Goal: Information Seeking & Learning: Compare options

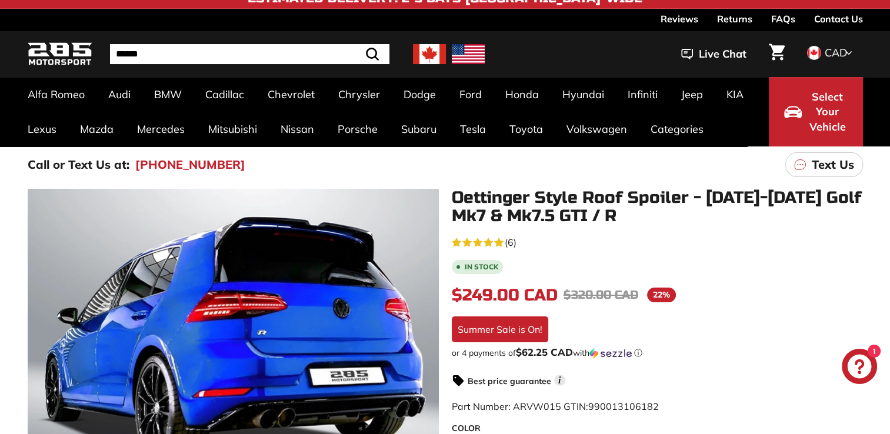
scroll to position [12, 0]
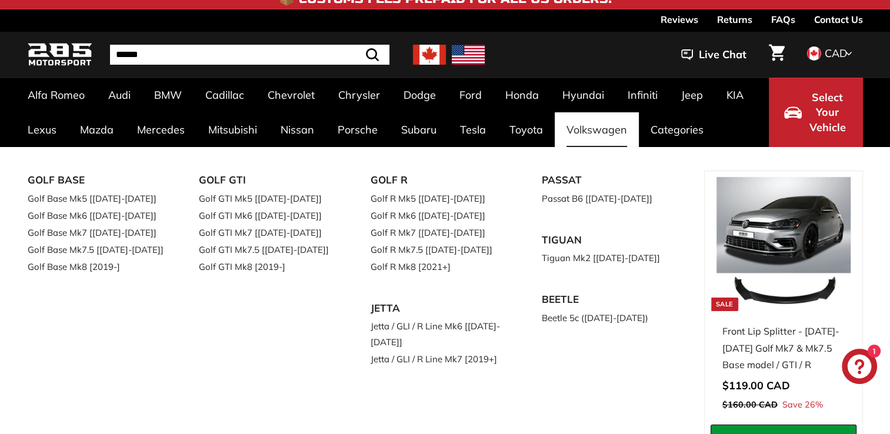
drag, startPoint x: 845, startPoint y: 86, endPoint x: 596, endPoint y: 127, distance: 252.8
click at [596, 127] on div "Alfa Romeo Giulia 952 [2016-2023] Audi A3 / S3 / RS3 A3-S3-RS3 8V [2015-2020] A…" at bounding box center [445, 112] width 882 height 69
click at [276, 262] on link "Golf GTI Mk8 [2019-]" at bounding box center [268, 266] width 139 height 17
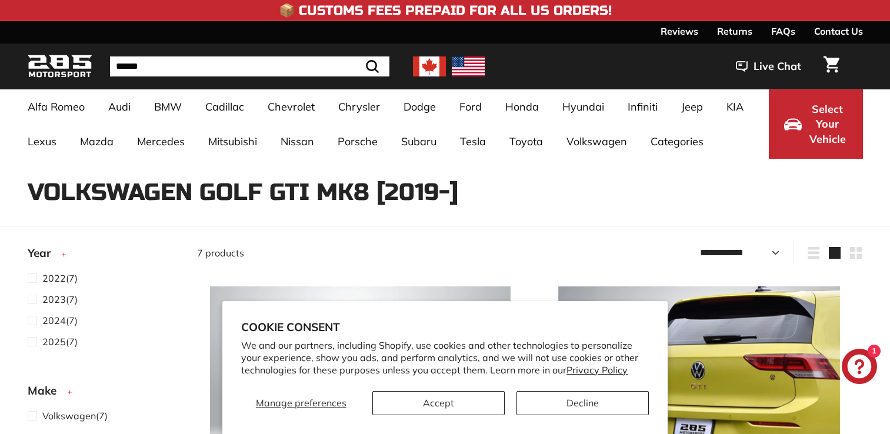
select select "**********"
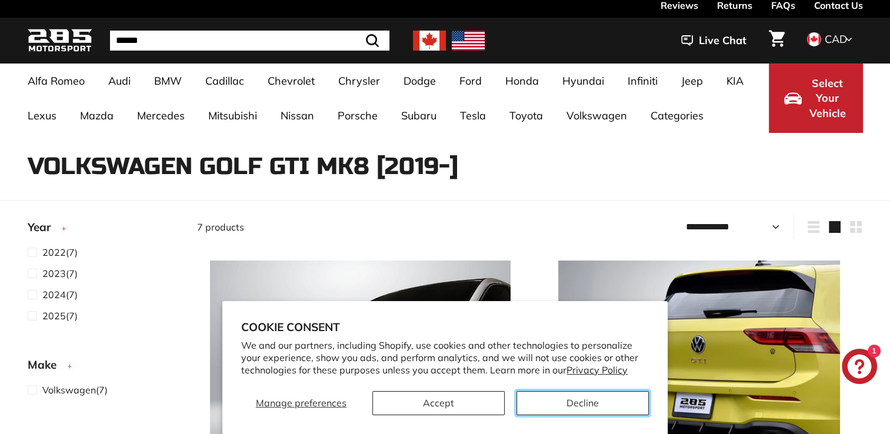
click at [546, 408] on button "Decline" at bounding box center [582, 403] width 132 height 24
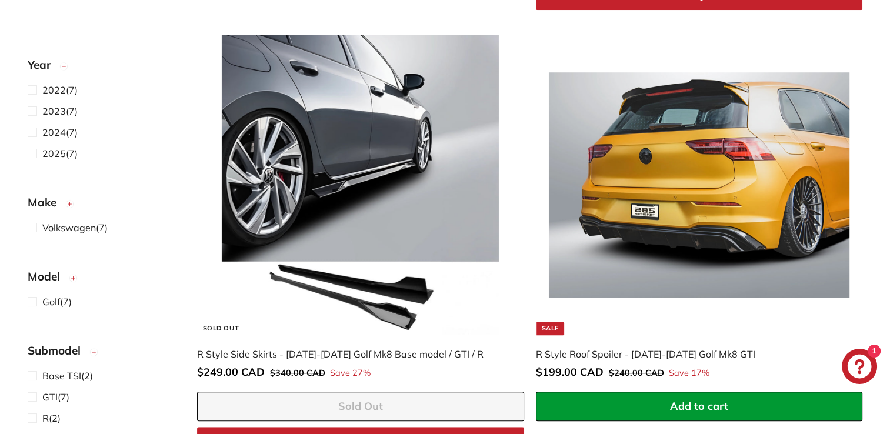
scroll to position [699, 0]
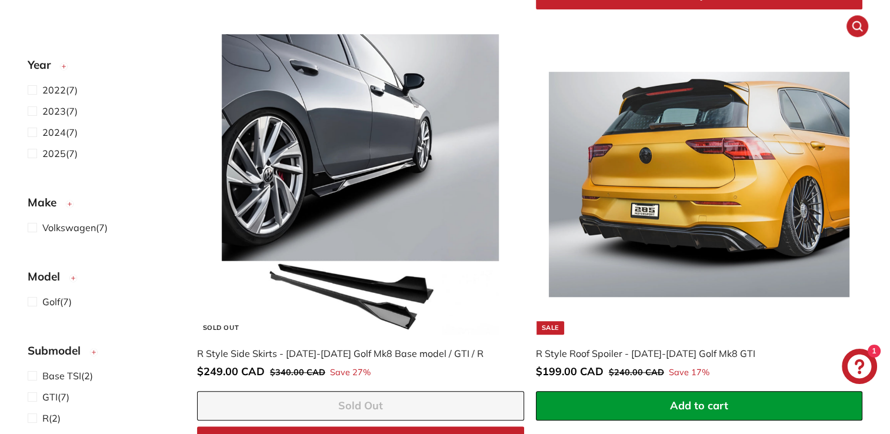
click at [604, 235] on img at bounding box center [699, 184] width 301 height 301
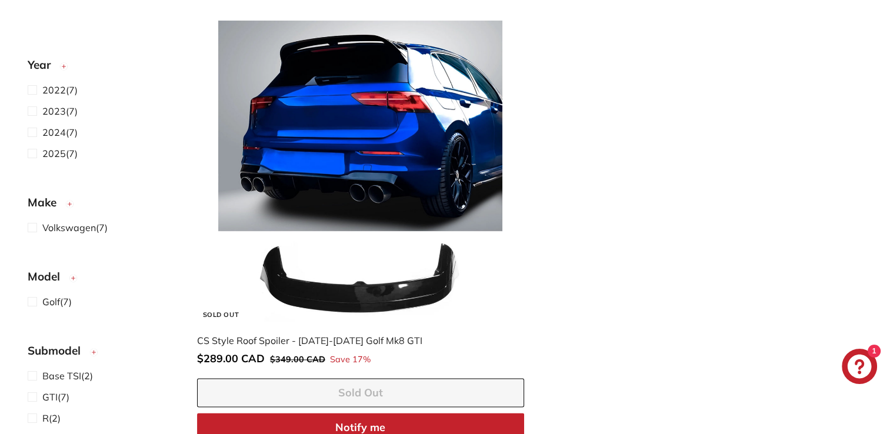
scroll to position [1609, 0]
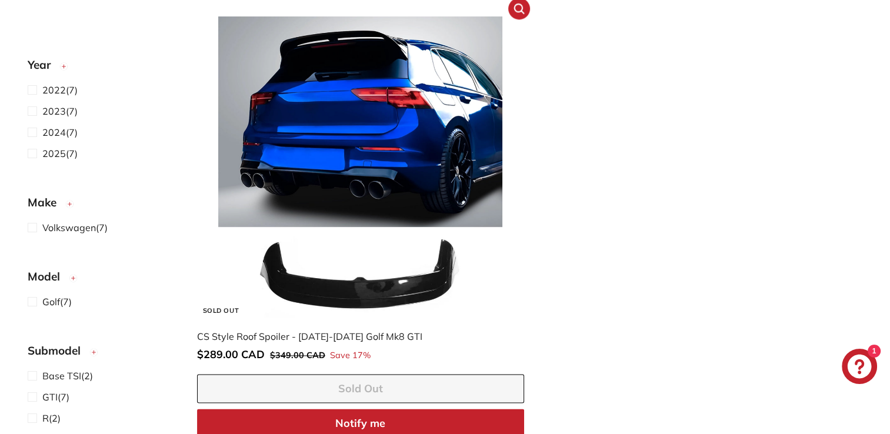
click at [348, 141] on img at bounding box center [360, 166] width 301 height 301
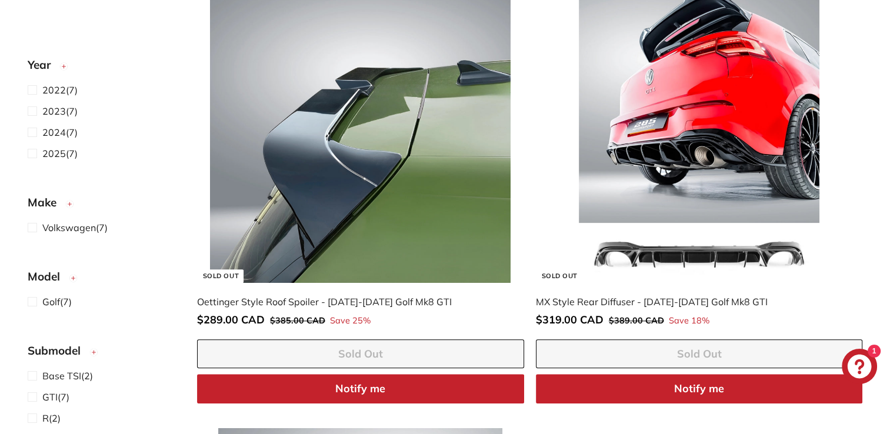
scroll to position [1197, 0]
click at [456, 166] on img at bounding box center [360, 132] width 301 height 301
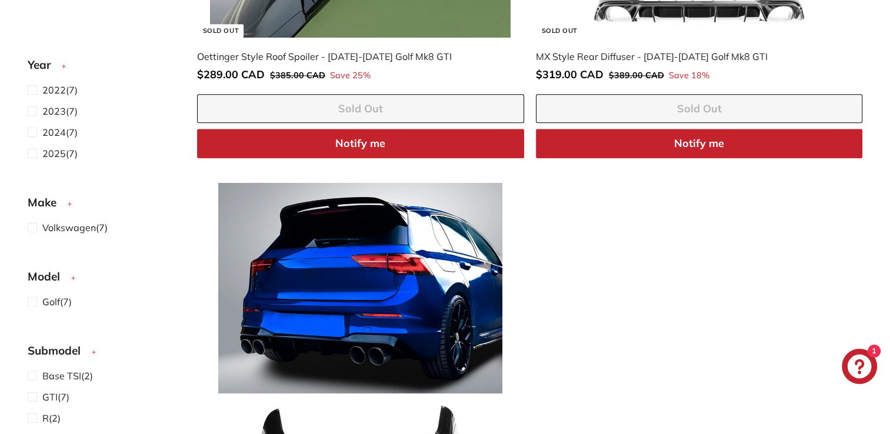
scroll to position [1442, 0]
click at [384, 254] on img at bounding box center [360, 333] width 301 height 301
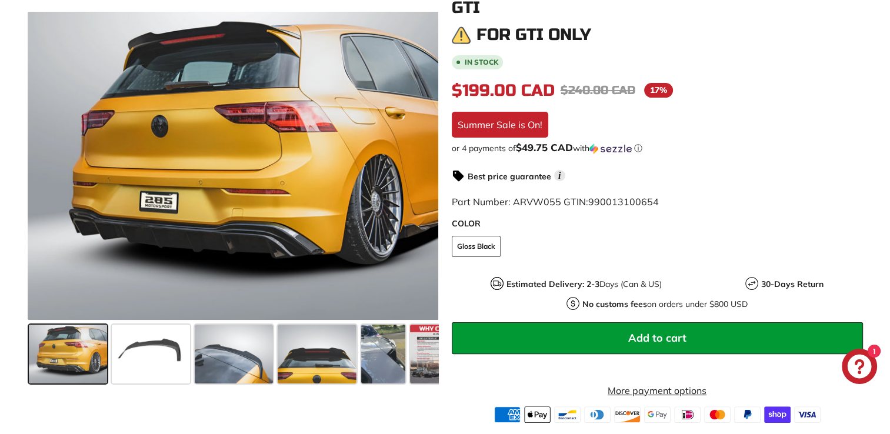
scroll to position [221, 0]
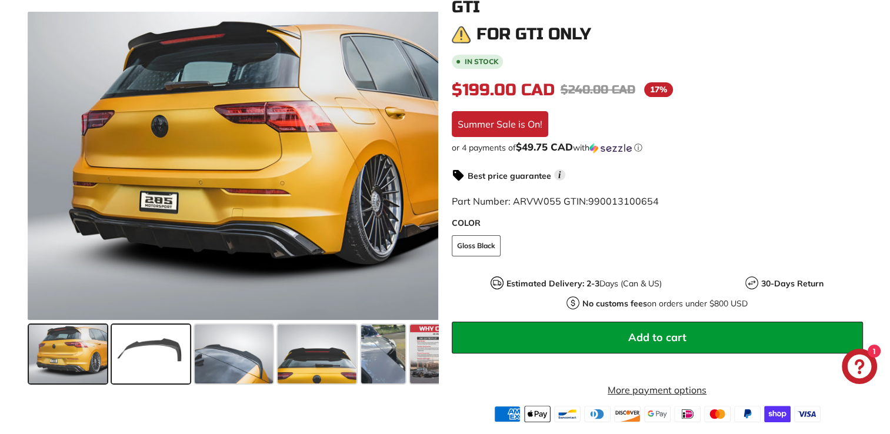
click at [164, 349] on span at bounding box center [151, 354] width 78 height 59
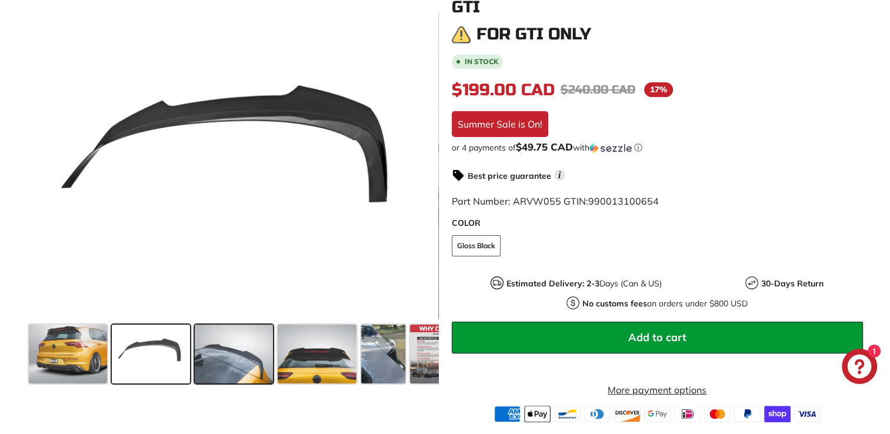
click at [238, 354] on span at bounding box center [234, 354] width 78 height 59
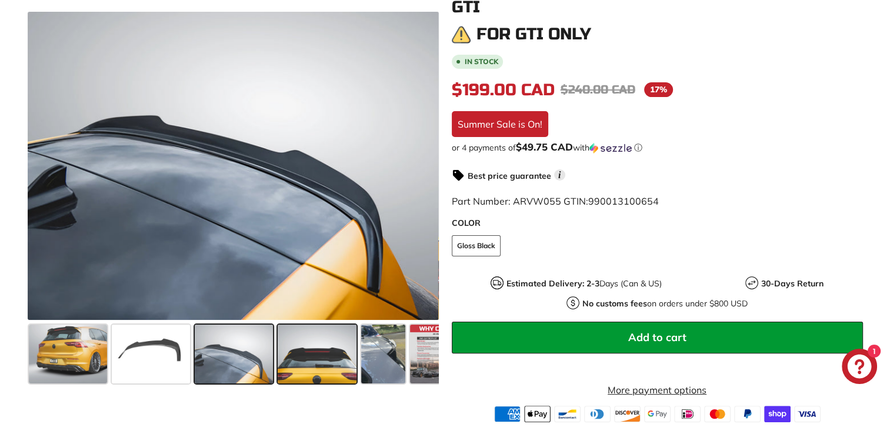
click at [291, 352] on span at bounding box center [317, 354] width 78 height 59
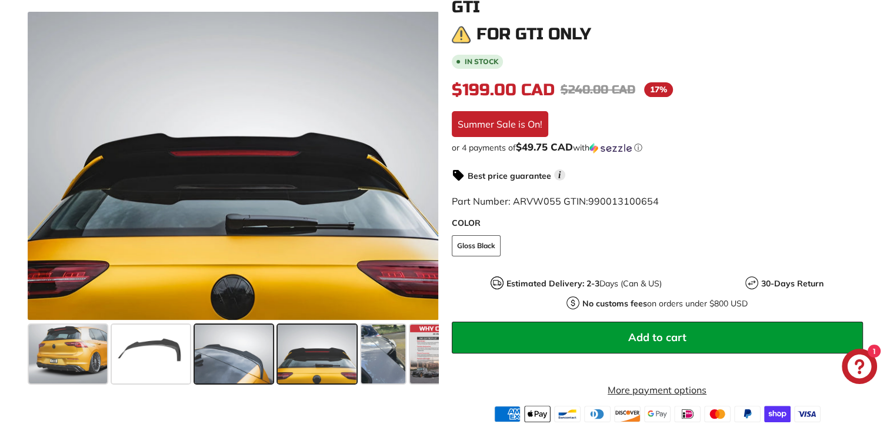
click at [229, 359] on span at bounding box center [234, 354] width 78 height 59
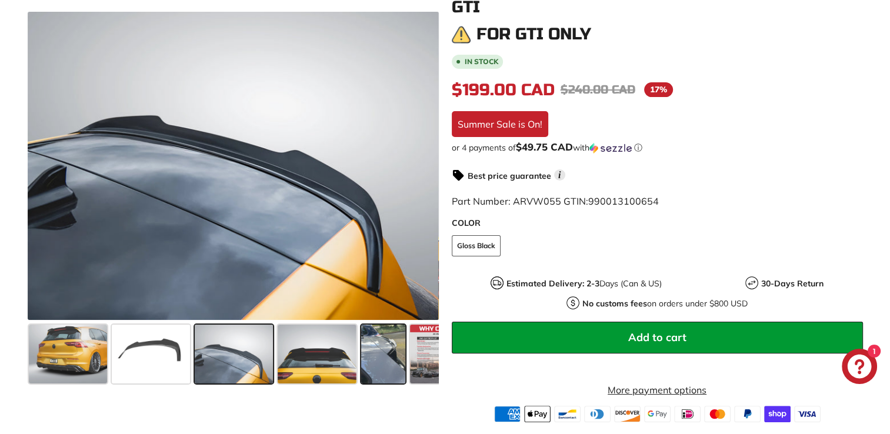
click at [369, 358] on span at bounding box center [383, 354] width 44 height 59
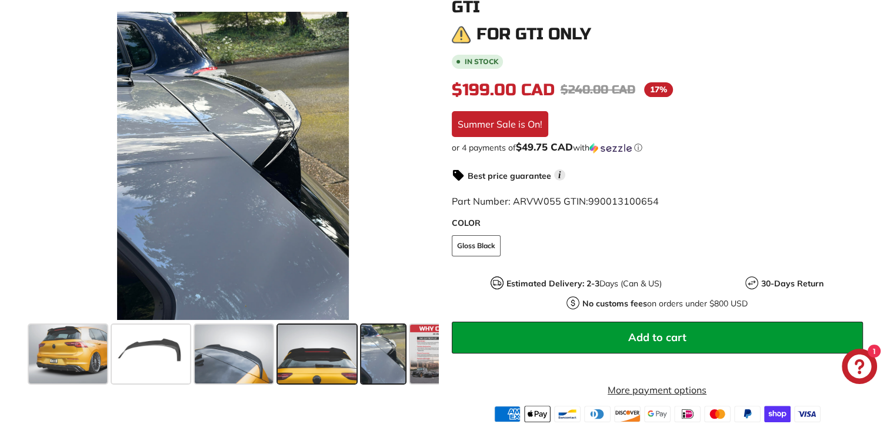
click at [305, 366] on span at bounding box center [317, 354] width 78 height 59
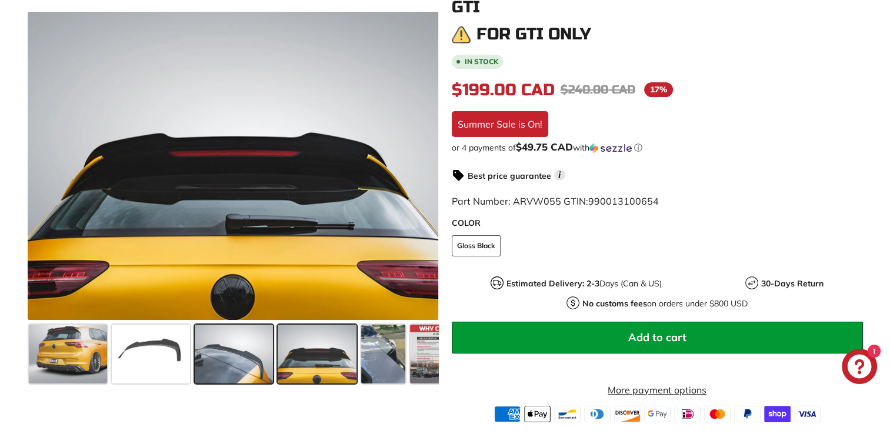
click at [247, 366] on span at bounding box center [234, 354] width 78 height 59
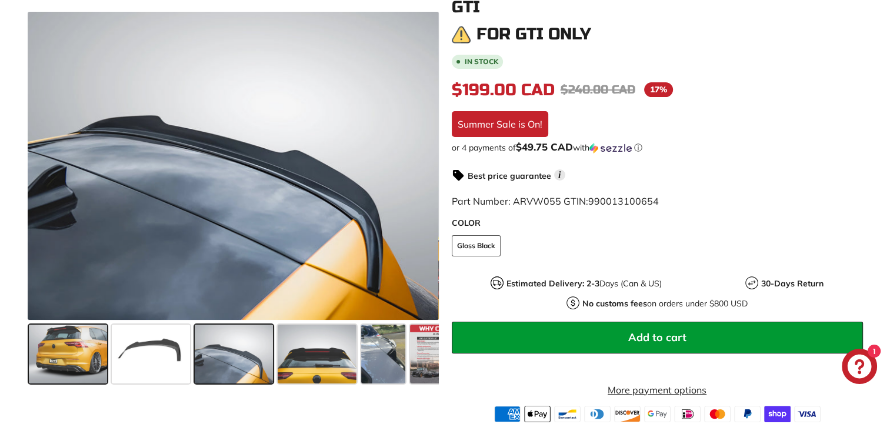
click at [58, 351] on span at bounding box center [68, 354] width 78 height 59
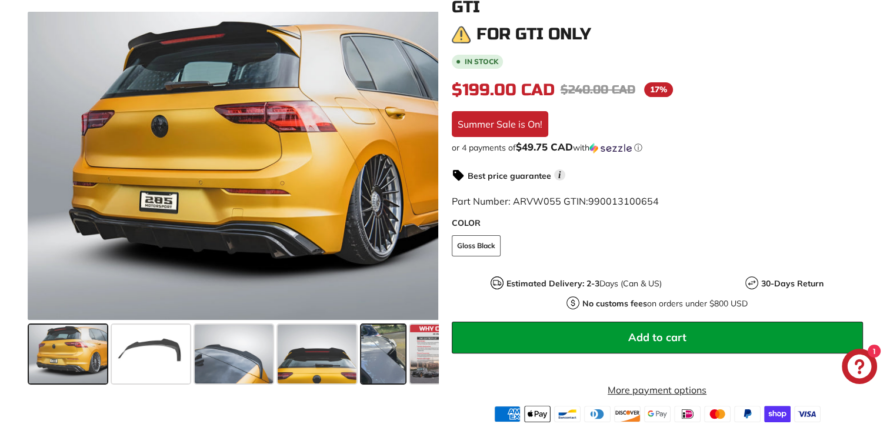
click at [399, 350] on span at bounding box center [383, 354] width 44 height 59
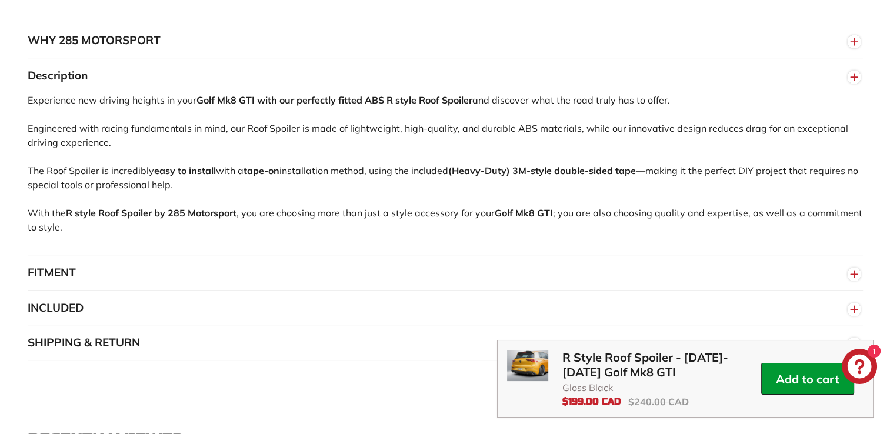
scroll to position [680, 0]
click at [75, 295] on button "INCLUDED" at bounding box center [445, 307] width 835 height 35
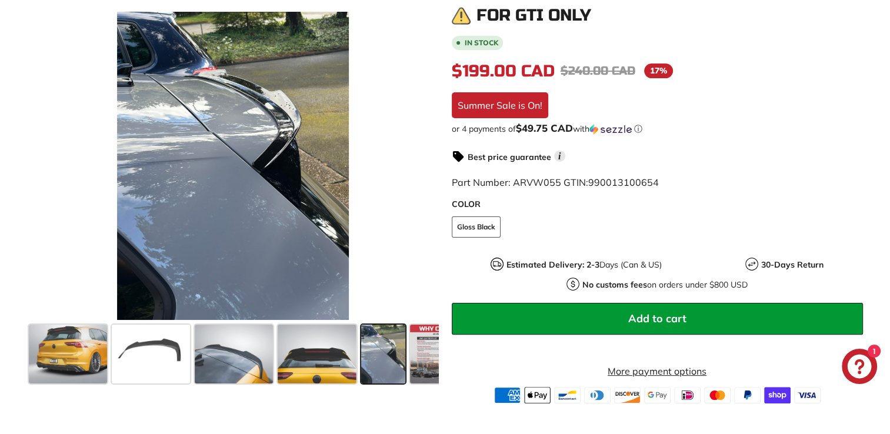
scroll to position [230, 0]
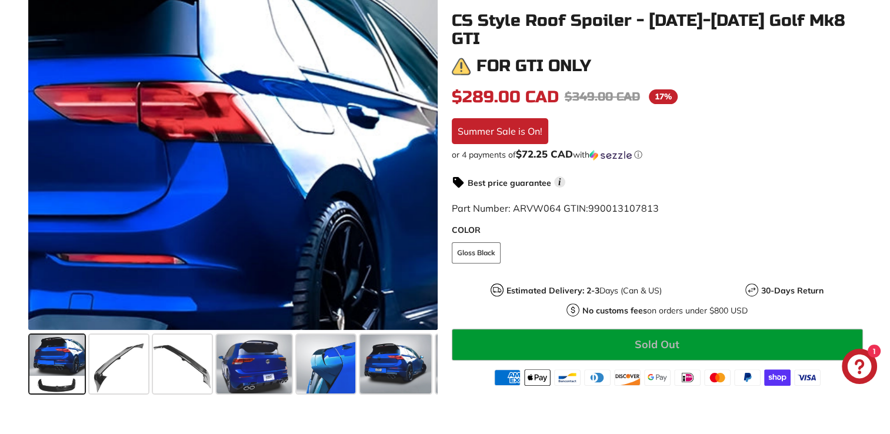
scroll to position [306, 0]
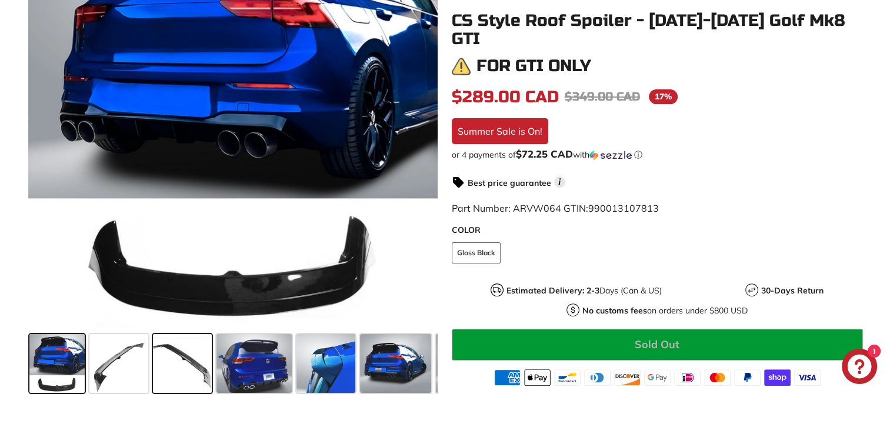
click at [181, 354] on span at bounding box center [182, 363] width 59 height 59
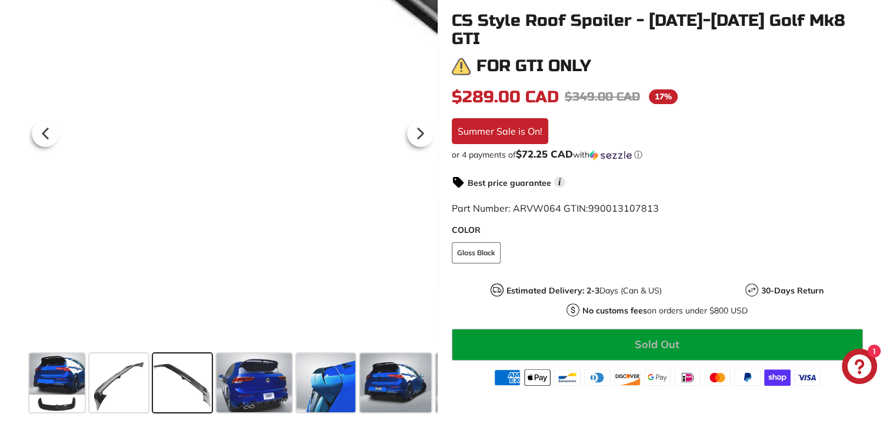
scroll to position [315, 0]
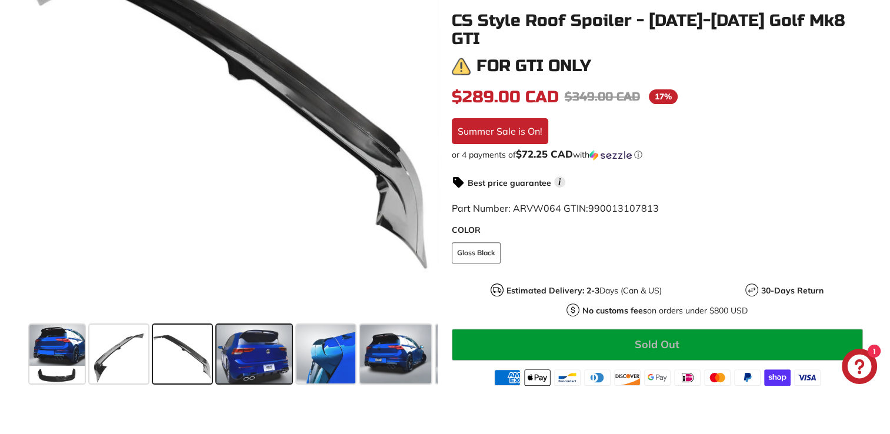
click at [247, 377] on span at bounding box center [253, 354] width 75 height 59
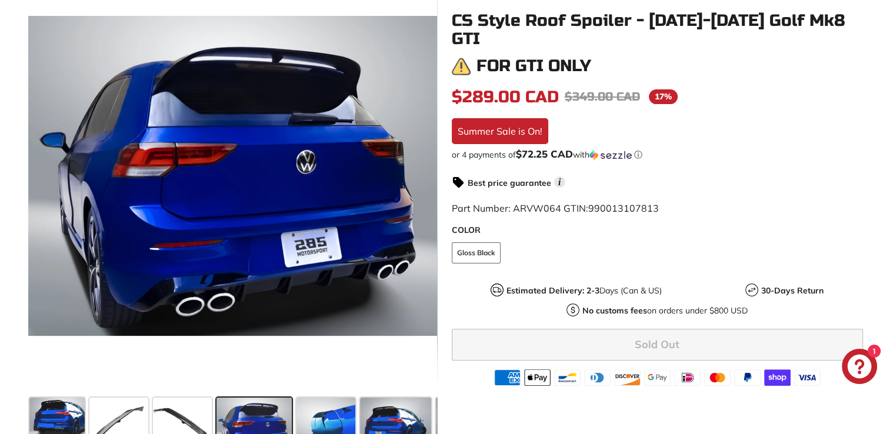
scroll to position [242, 0]
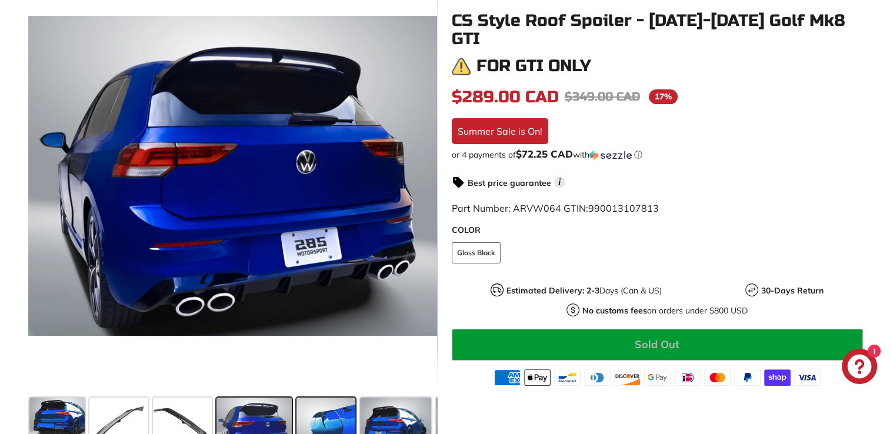
click at [331, 408] on span at bounding box center [325, 427] width 59 height 59
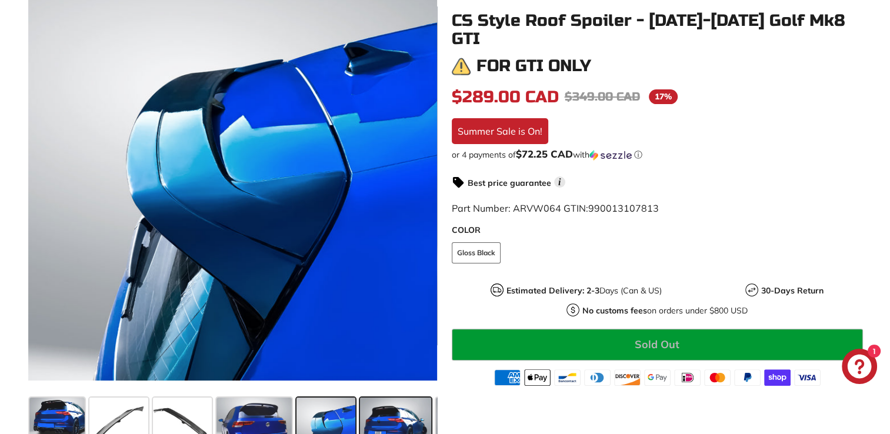
click at [392, 421] on span at bounding box center [395, 427] width 71 height 59
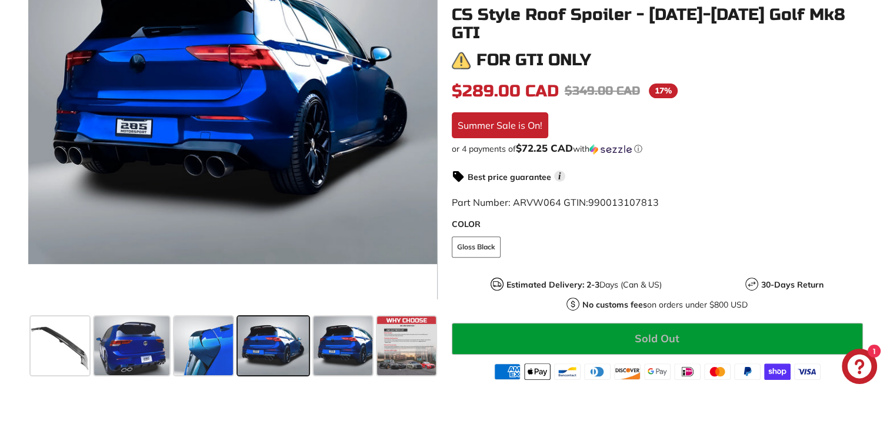
scroll to position [325, 0]
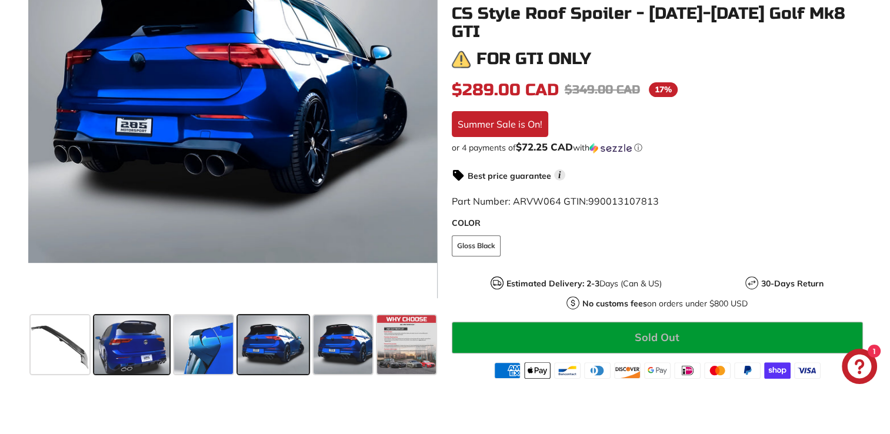
click at [118, 361] on span at bounding box center [131, 344] width 75 height 59
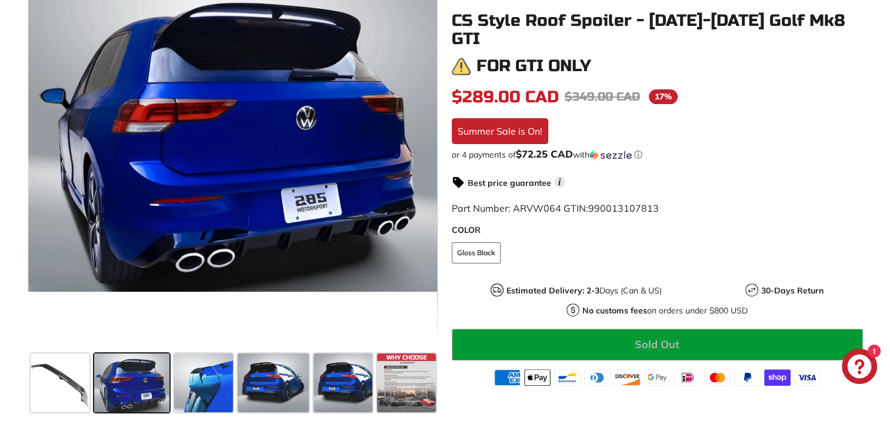
scroll to position [287, 0]
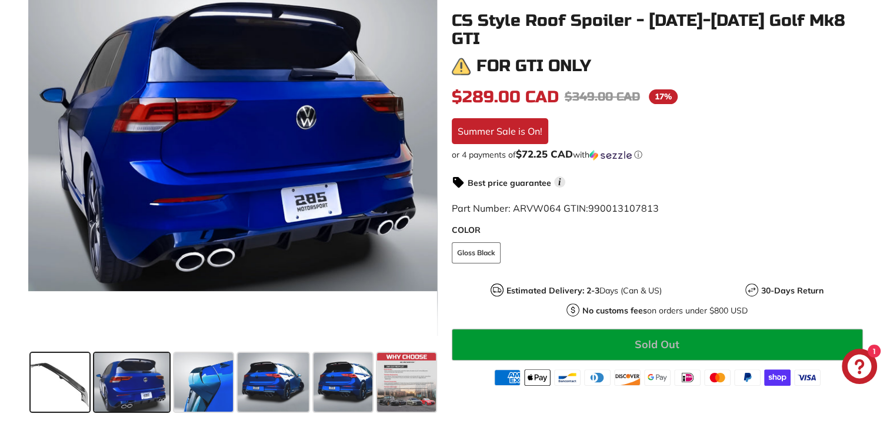
click at [41, 368] on span at bounding box center [60, 382] width 59 height 59
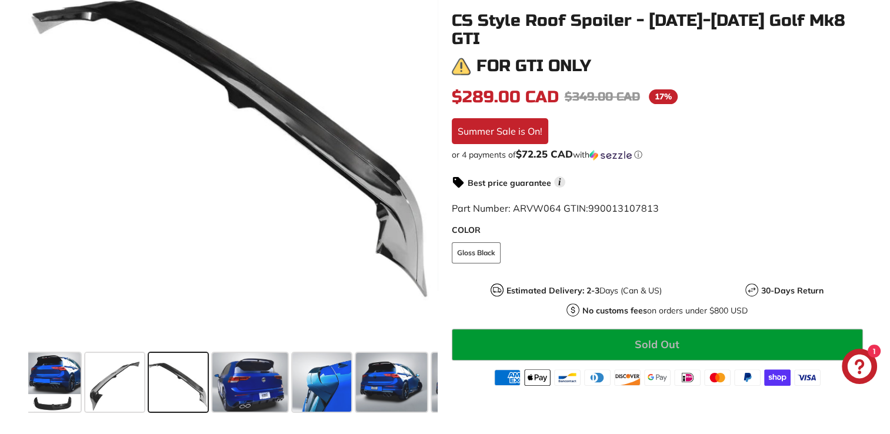
scroll to position [0, 0]
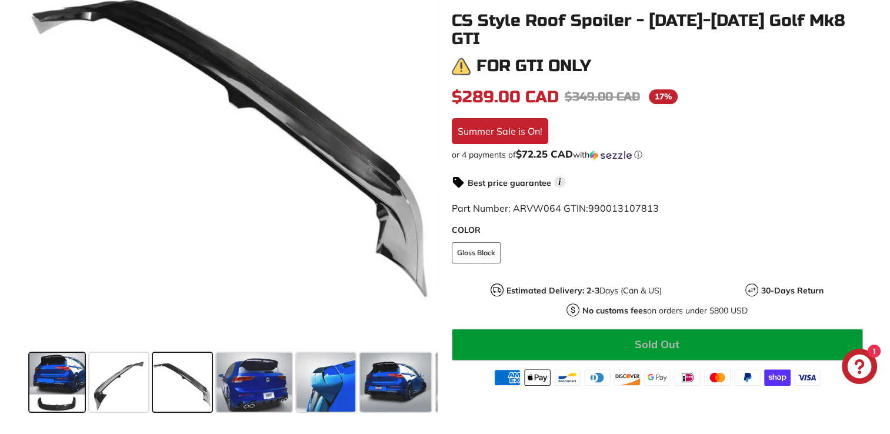
click at [55, 371] on span at bounding box center [56, 382] width 55 height 59
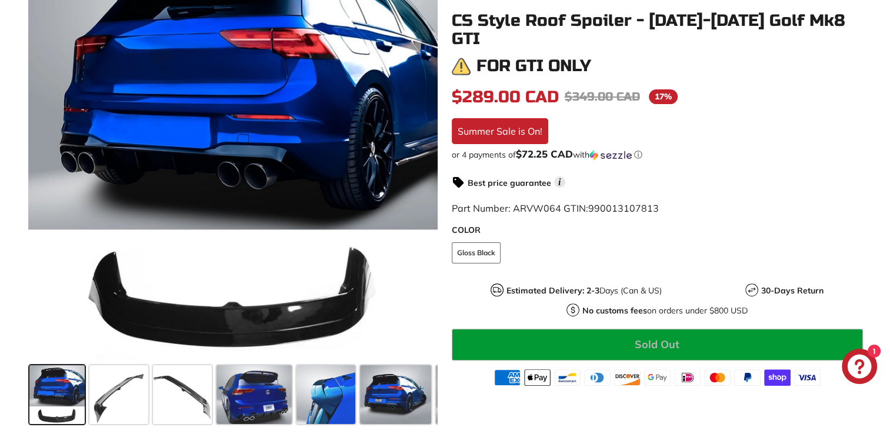
scroll to position [294, 0]
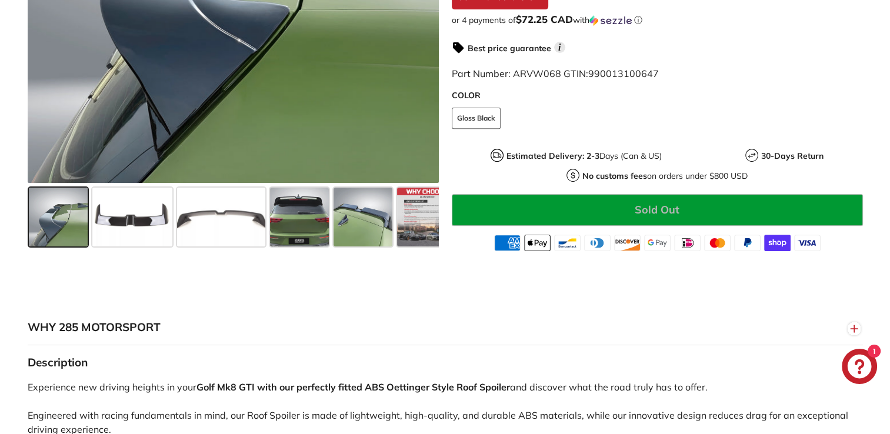
scroll to position [433, 0]
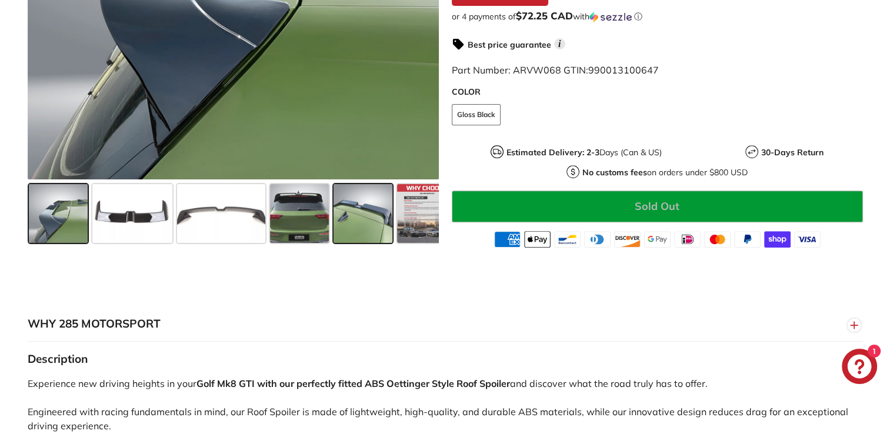
click at [371, 220] on span at bounding box center [363, 213] width 59 height 59
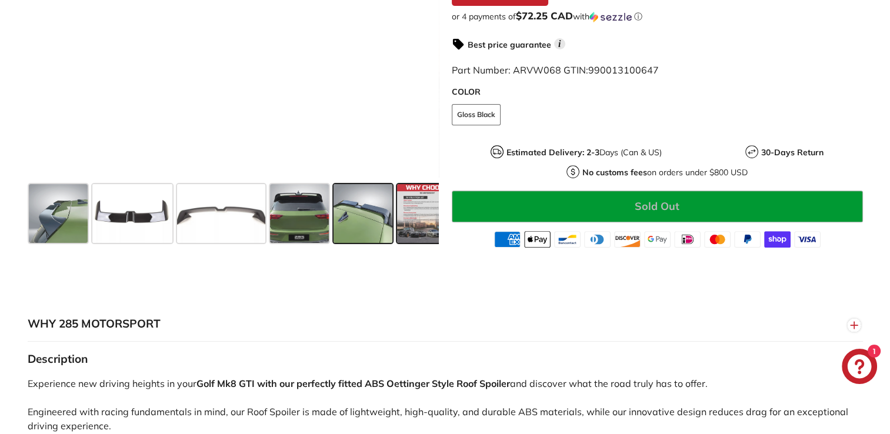
click at [438, 222] on span at bounding box center [426, 213] width 59 height 59
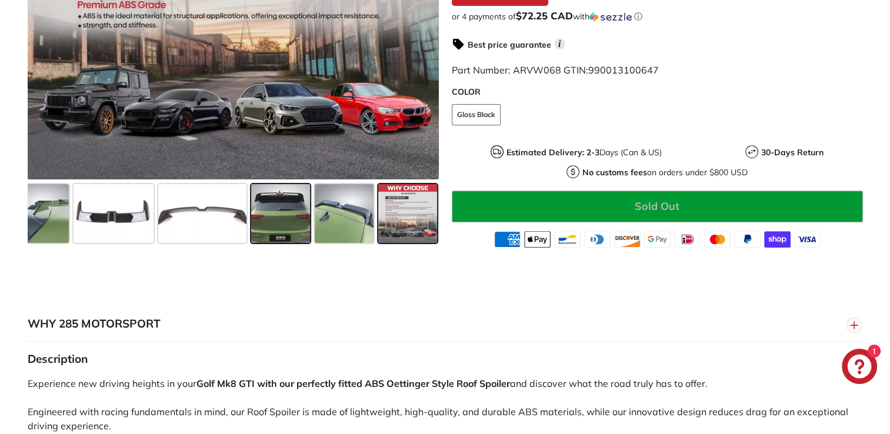
click at [307, 228] on span at bounding box center [280, 213] width 59 height 59
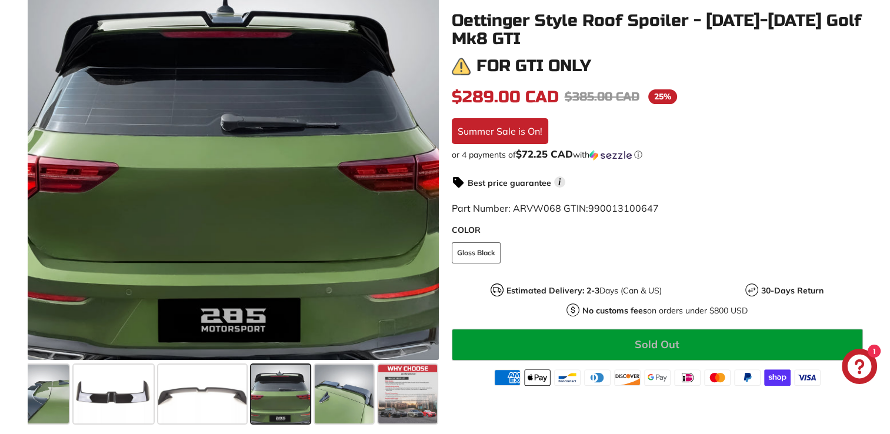
scroll to position [252, 0]
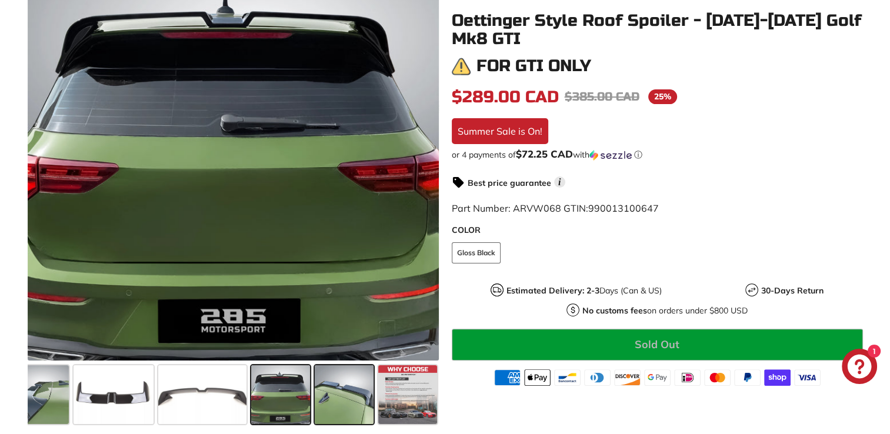
click at [337, 379] on span at bounding box center [344, 394] width 59 height 59
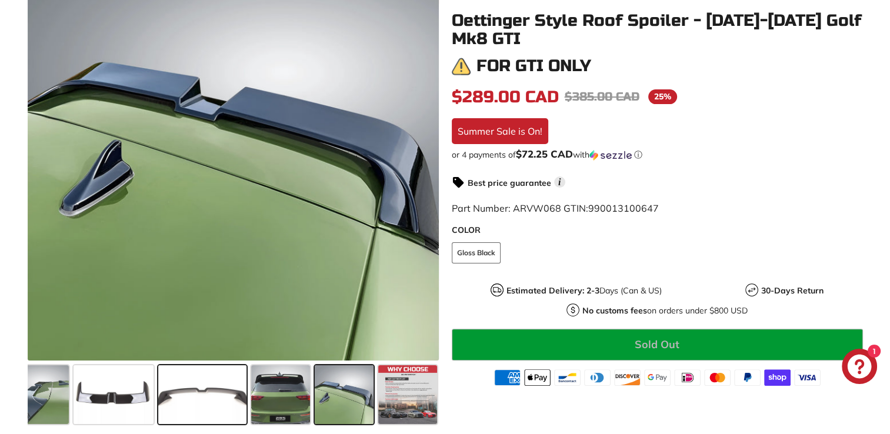
click at [213, 385] on span at bounding box center [202, 394] width 88 height 59
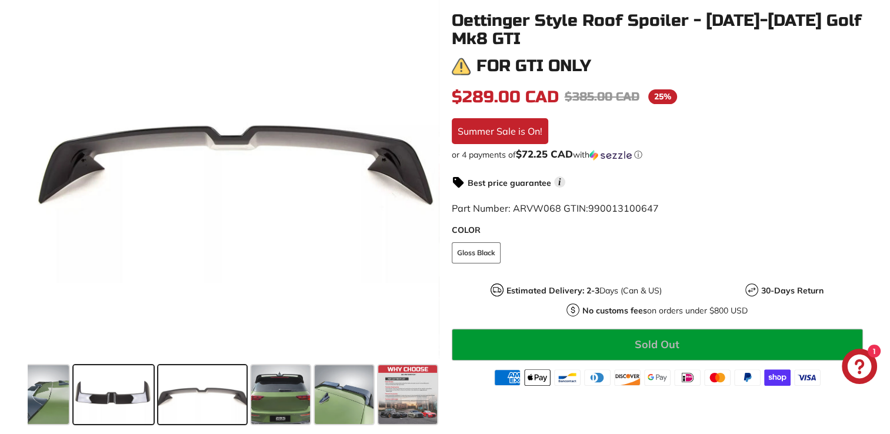
click at [130, 388] on span at bounding box center [114, 394] width 80 height 59
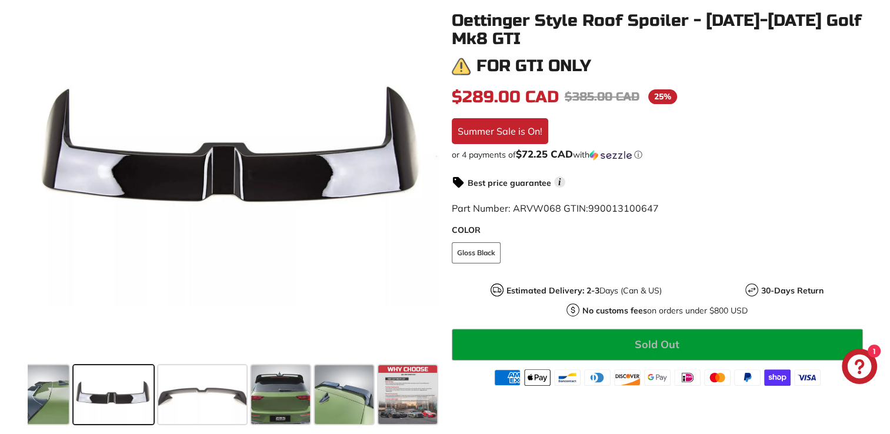
click at [24, 386] on div ".cls-1{fill:none;stroke:#000;stroke-miterlimit:10;stroke-width:2px} .cls-1{fill…" at bounding box center [227, 188] width 424 height 479
click at [52, 385] on span at bounding box center [39, 394] width 59 height 59
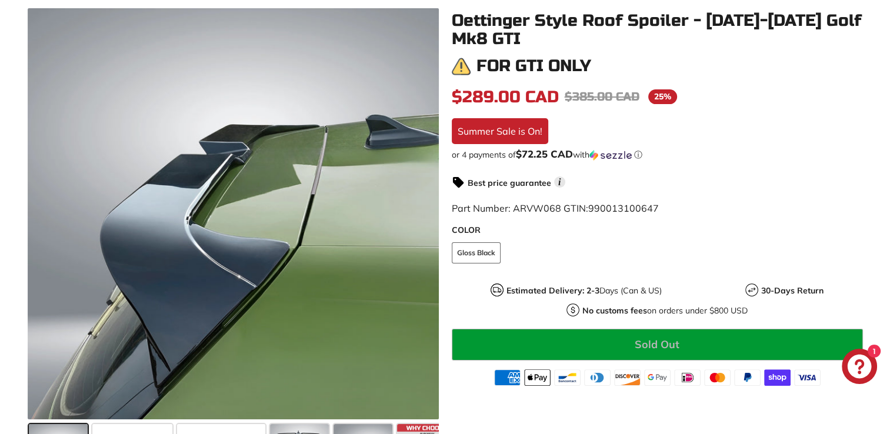
scroll to position [194, 0]
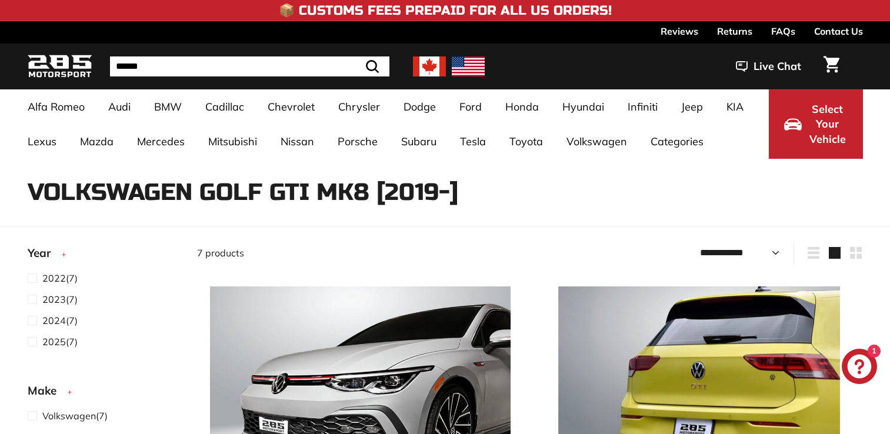
select select "**********"
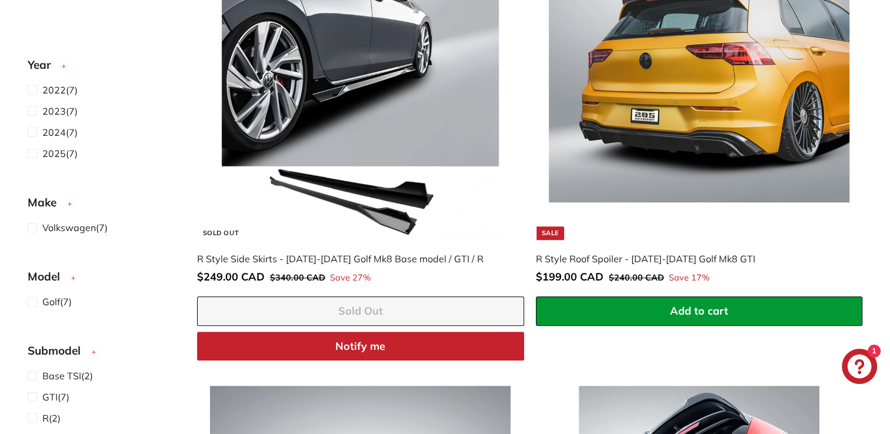
scroll to position [792, 0]
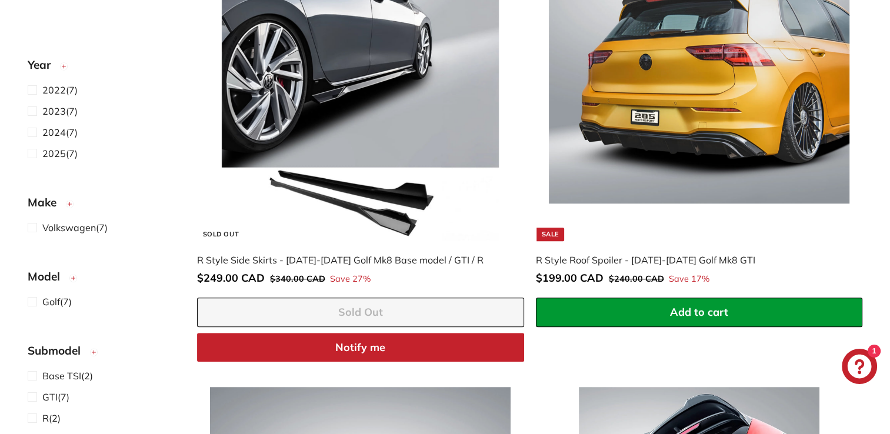
click at [601, 161] on img at bounding box center [699, 91] width 301 height 301
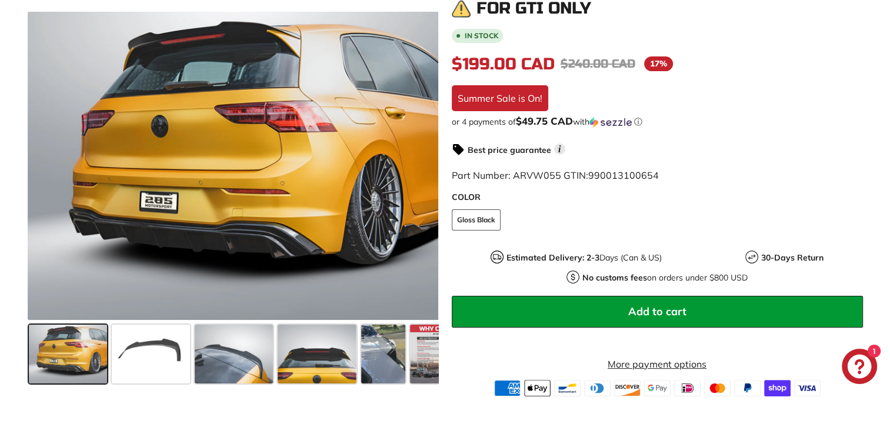
scroll to position [247, 0]
click at [242, 362] on span at bounding box center [234, 354] width 78 height 59
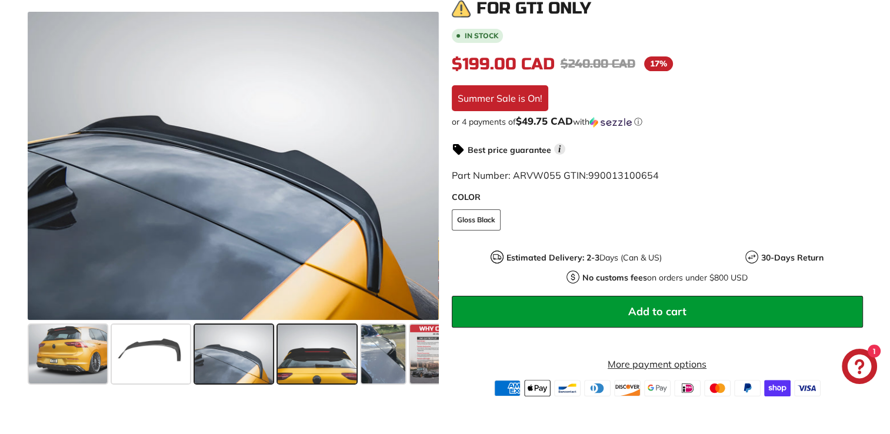
click at [311, 358] on span at bounding box center [317, 354] width 78 height 59
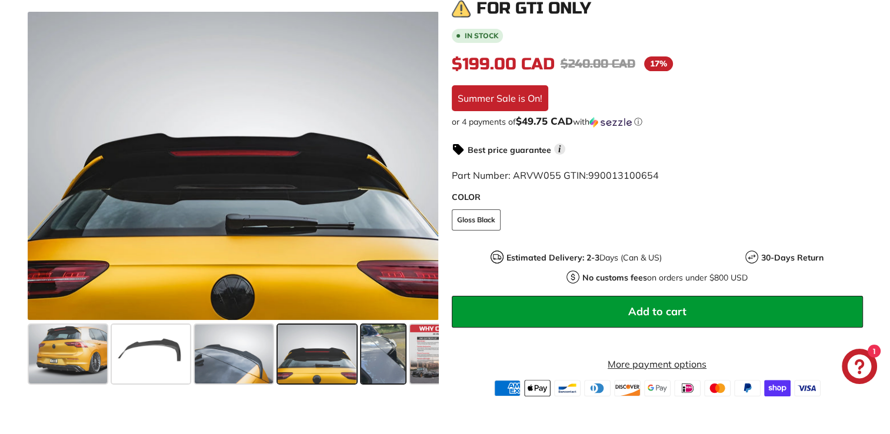
click at [380, 349] on span at bounding box center [383, 354] width 44 height 59
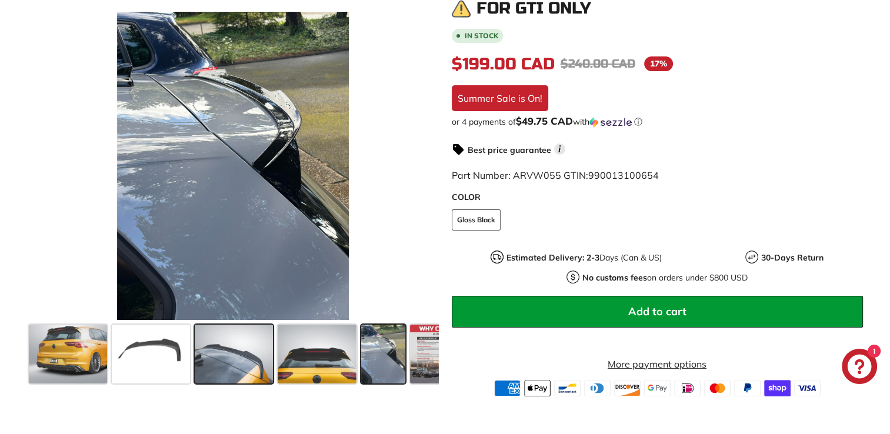
click at [223, 352] on span at bounding box center [234, 354] width 78 height 59
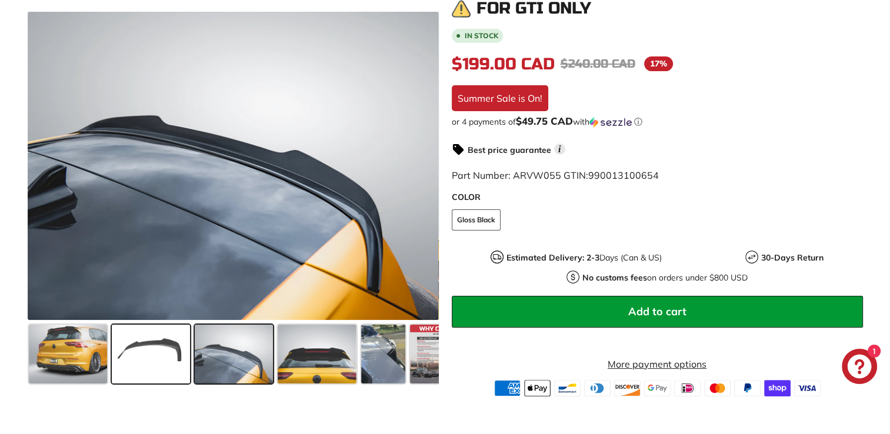
click at [162, 356] on span at bounding box center [151, 354] width 78 height 59
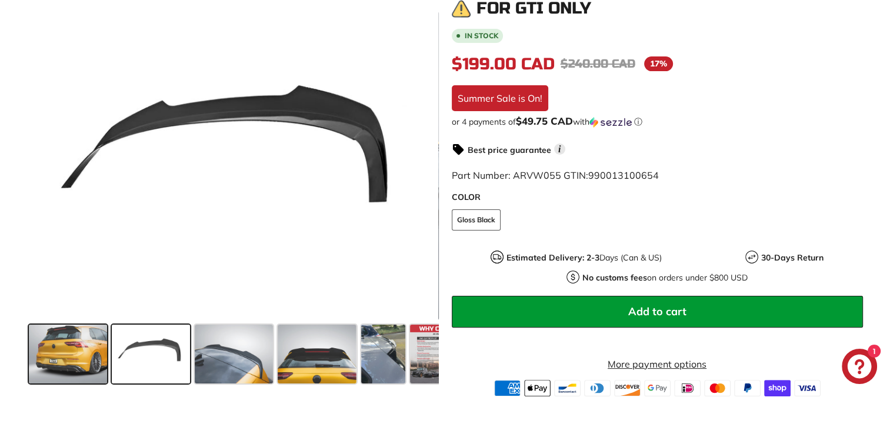
click at [57, 345] on span at bounding box center [68, 354] width 78 height 59
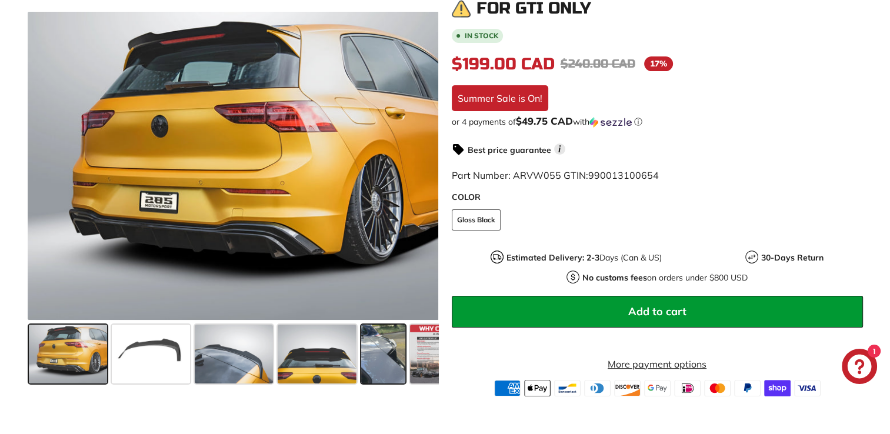
click at [391, 344] on span at bounding box center [383, 354] width 44 height 59
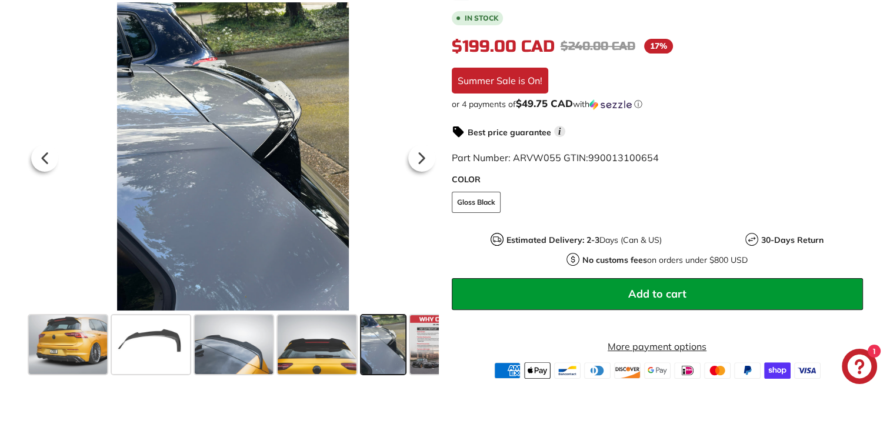
scroll to position [261, 0]
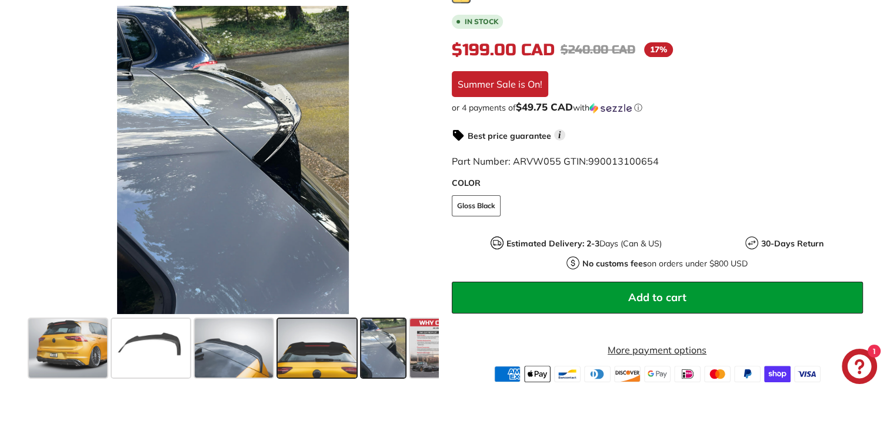
click at [325, 356] on span at bounding box center [317, 348] width 78 height 59
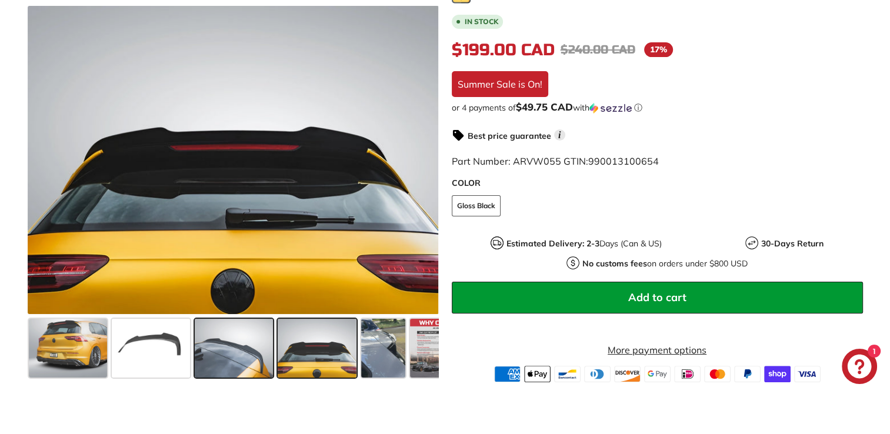
click at [245, 347] on span at bounding box center [234, 348] width 78 height 59
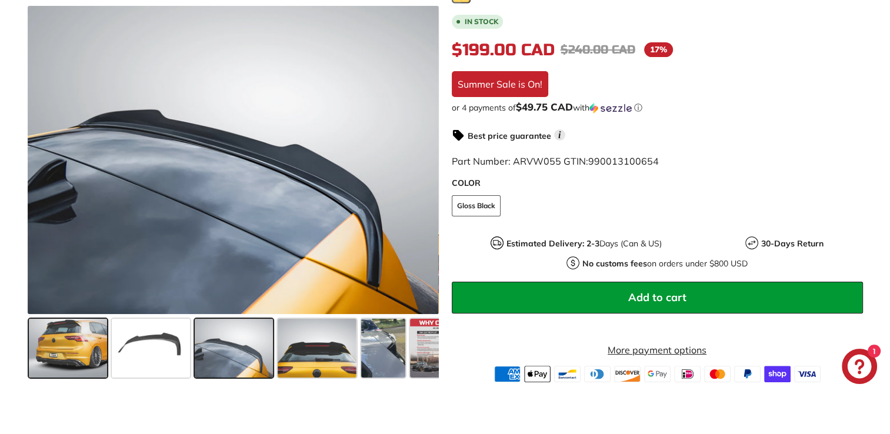
click at [92, 338] on span at bounding box center [68, 348] width 78 height 59
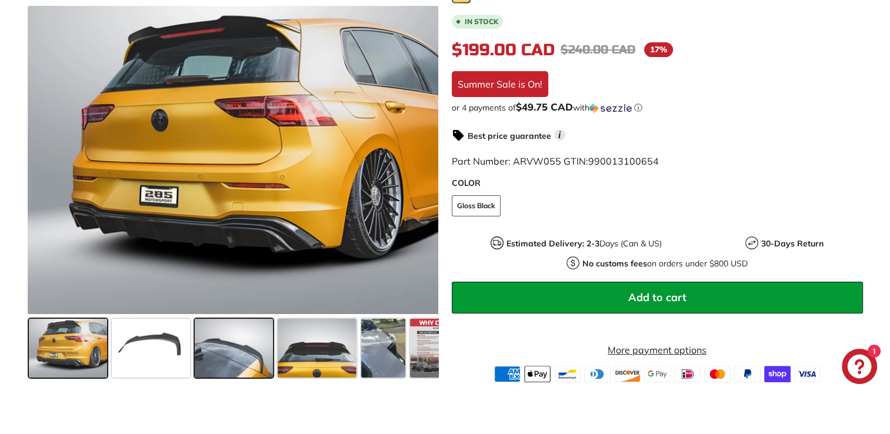
click at [251, 343] on span at bounding box center [234, 348] width 78 height 59
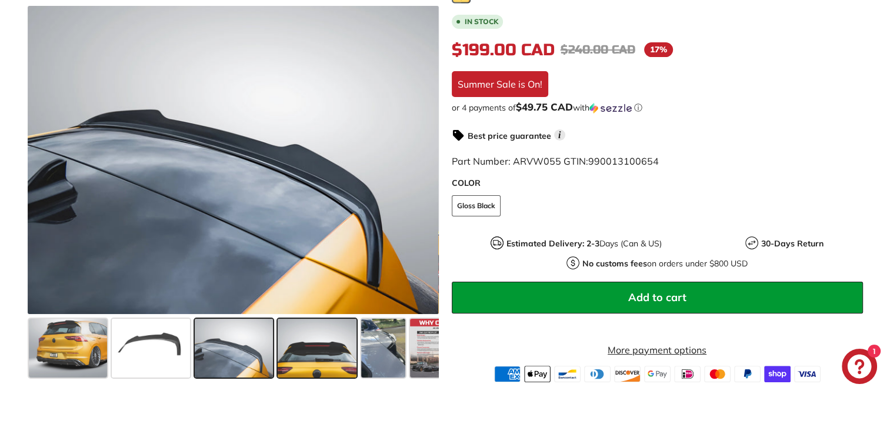
click at [299, 347] on span at bounding box center [317, 348] width 78 height 59
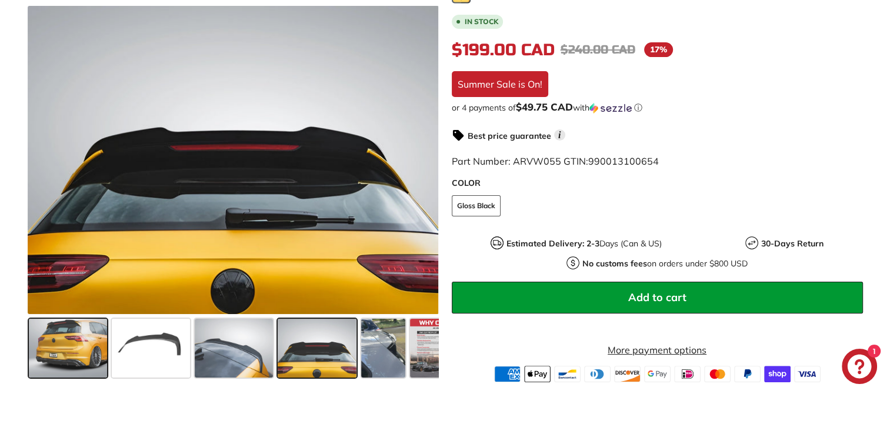
click at [66, 321] on span at bounding box center [68, 348] width 78 height 59
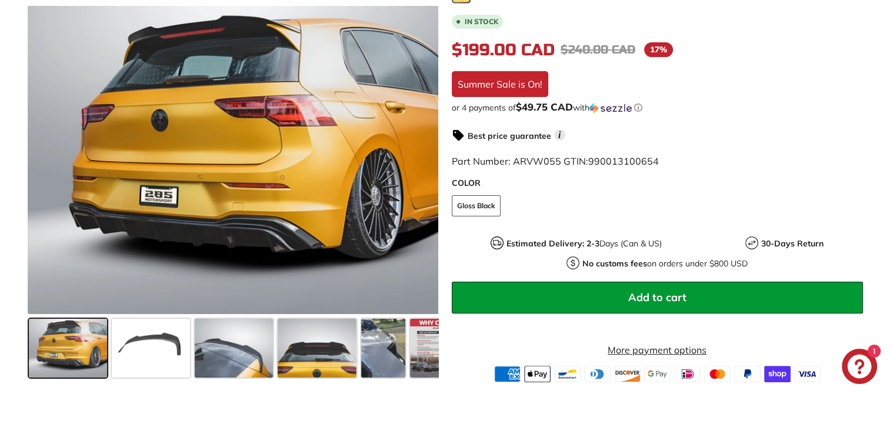
click at [518, 71] on div "Summer Sale is On!" at bounding box center [500, 84] width 96 height 26
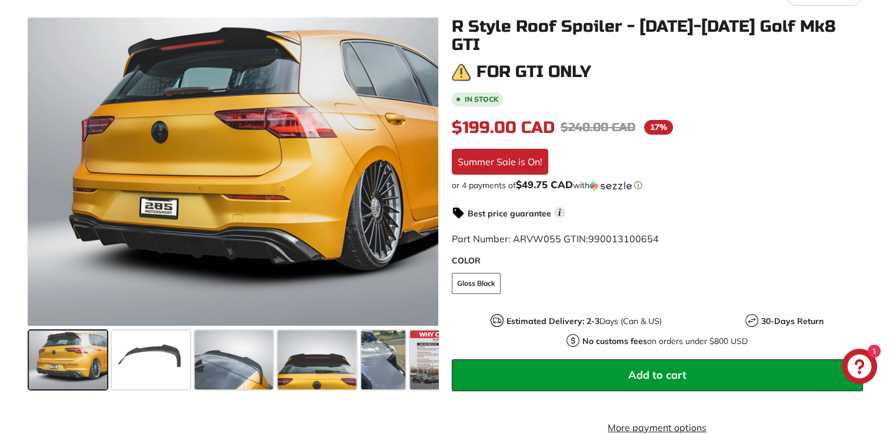
scroll to position [226, 0]
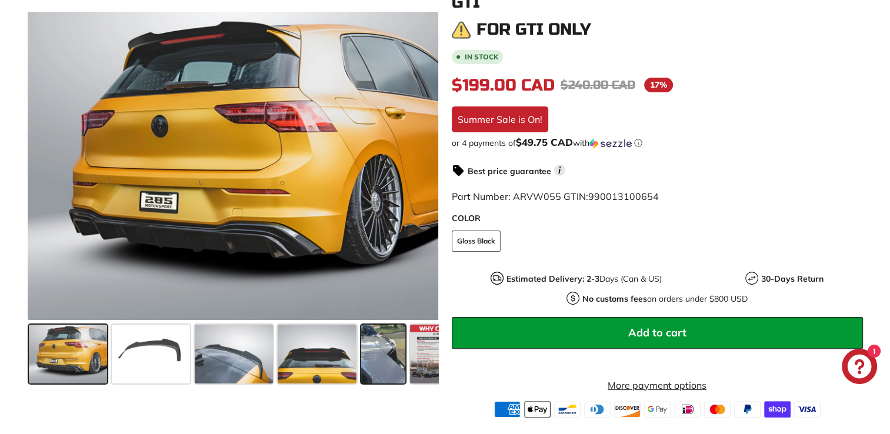
click at [386, 339] on span at bounding box center [383, 354] width 44 height 59
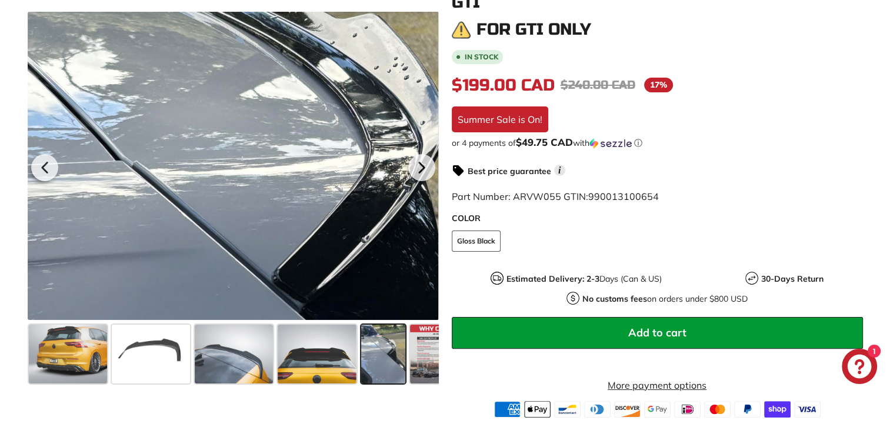
click at [261, 120] on div at bounding box center [232, 166] width 411 height 308
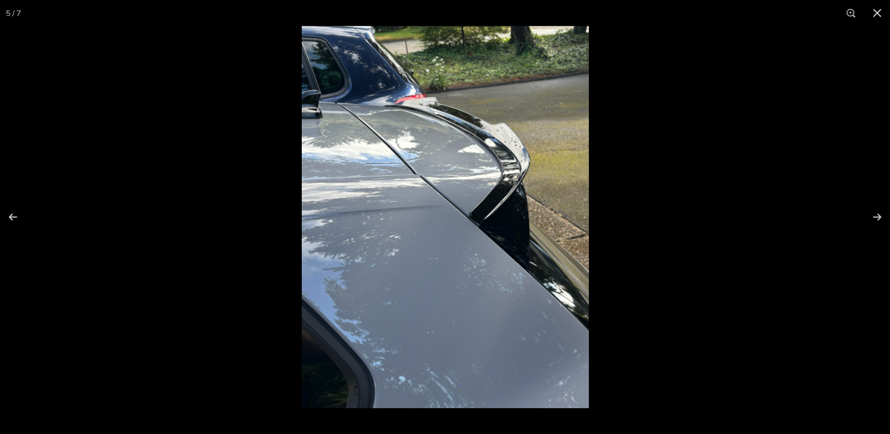
click at [499, 138] on img at bounding box center [445, 217] width 287 height 382
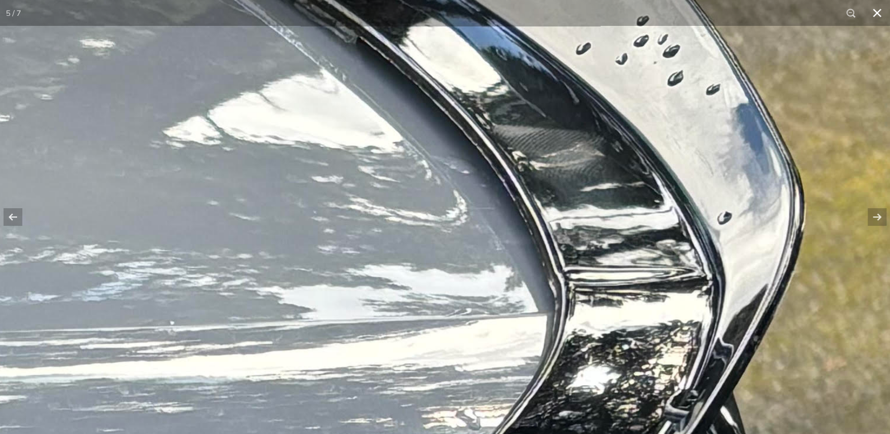
click at [140, 18] on div "5 / 7" at bounding box center [445, 217] width 890 height 434
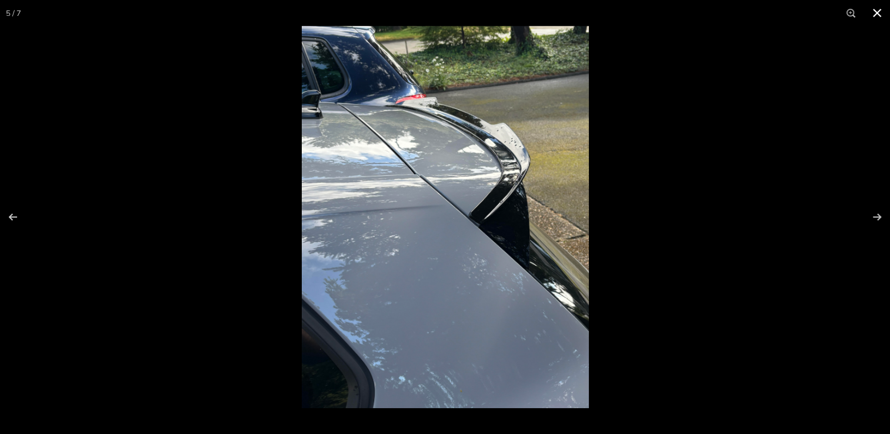
click at [878, 6] on button at bounding box center [877, 13] width 26 height 26
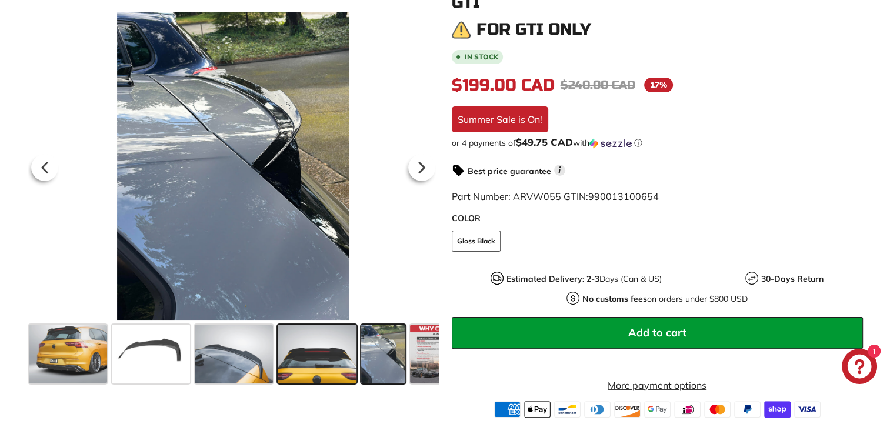
click at [322, 342] on span at bounding box center [317, 354] width 78 height 59
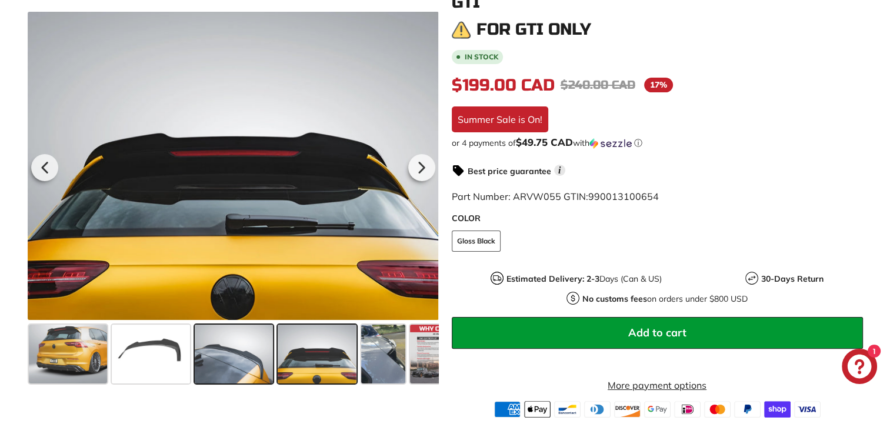
click at [244, 352] on span at bounding box center [234, 354] width 78 height 59
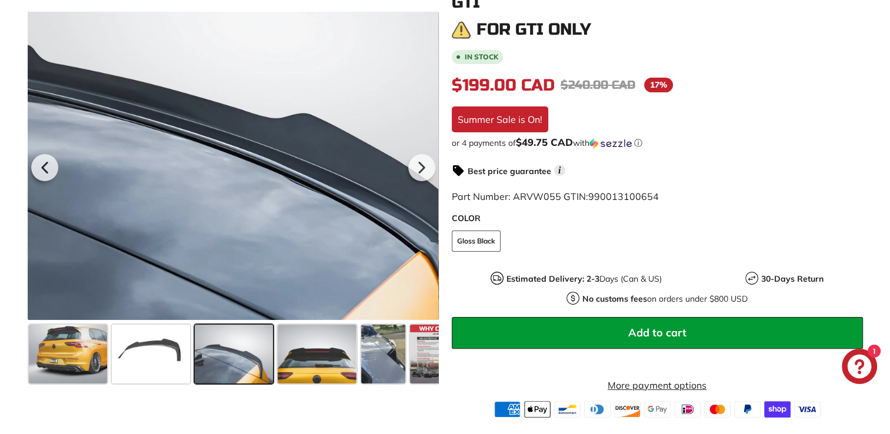
click at [287, 187] on div at bounding box center [232, 166] width 411 height 308
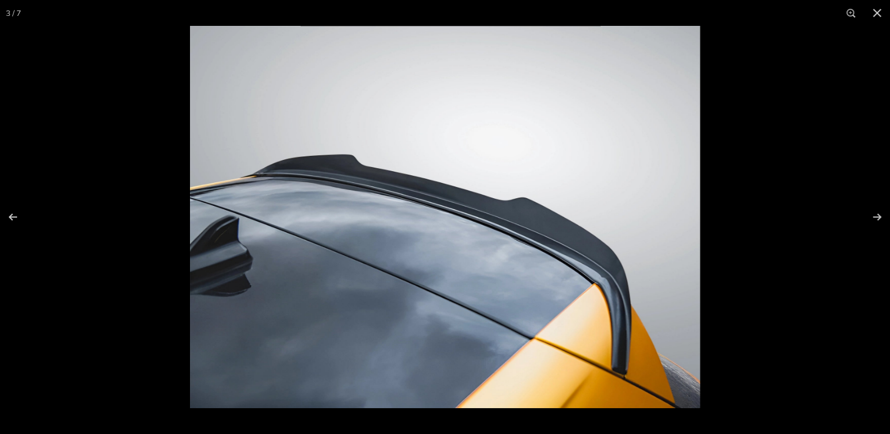
click at [496, 224] on img at bounding box center [445, 217] width 510 height 382
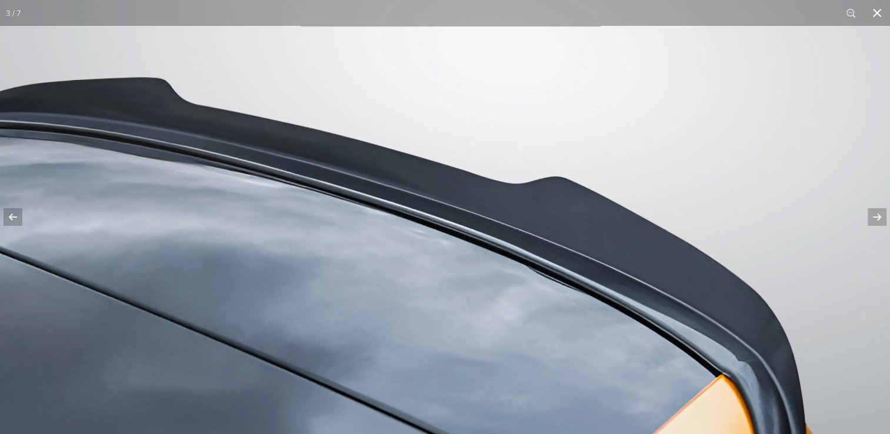
click at [868, 22] on button at bounding box center [877, 13] width 26 height 26
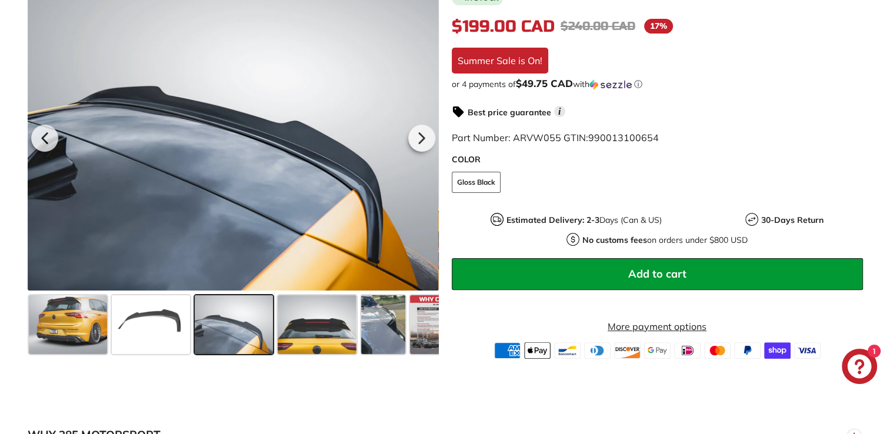
scroll to position [285, 0]
click at [402, 301] on span at bounding box center [383, 324] width 44 height 59
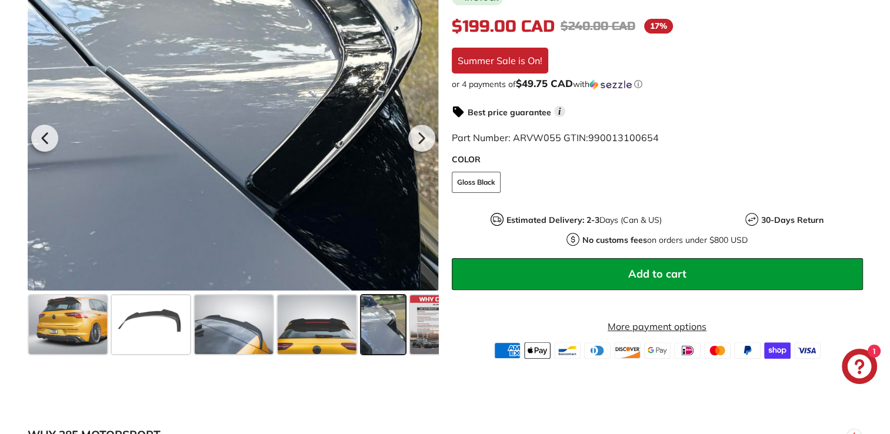
click at [287, 108] on div at bounding box center [232, 136] width 411 height 308
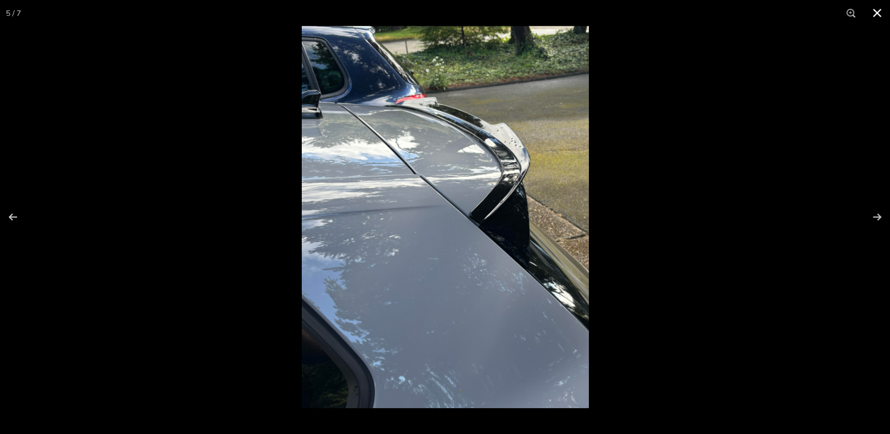
click at [876, 13] on button at bounding box center [877, 13] width 26 height 26
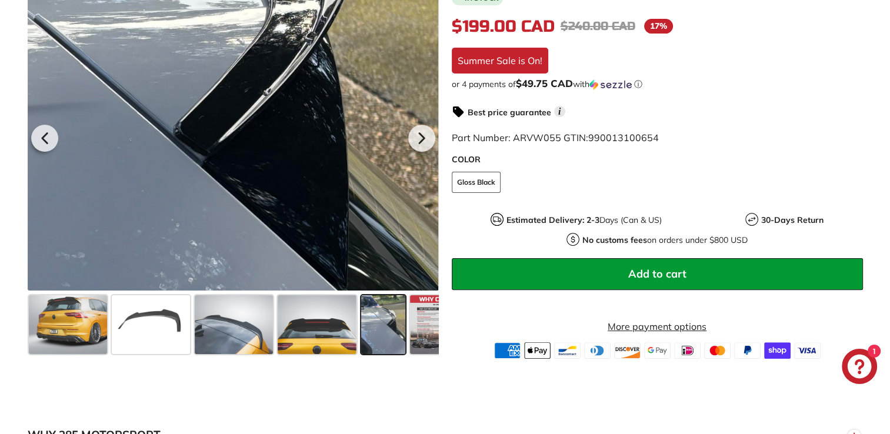
click at [359, 128] on div at bounding box center [232, 136] width 411 height 308
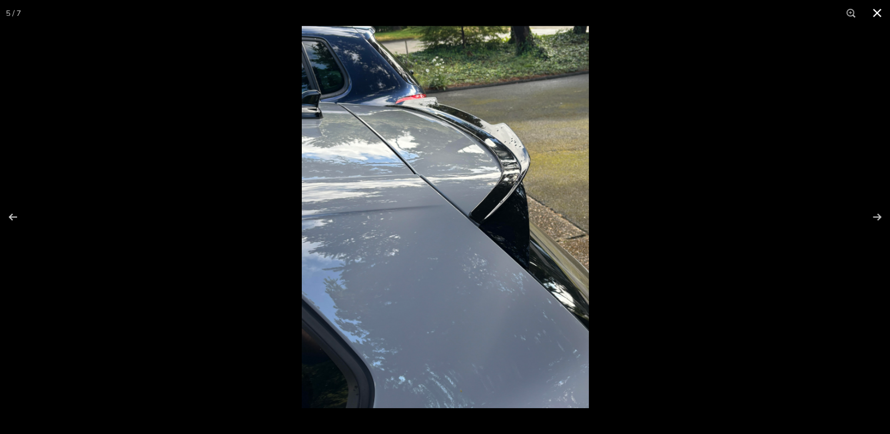
click at [879, 12] on button at bounding box center [877, 13] width 26 height 26
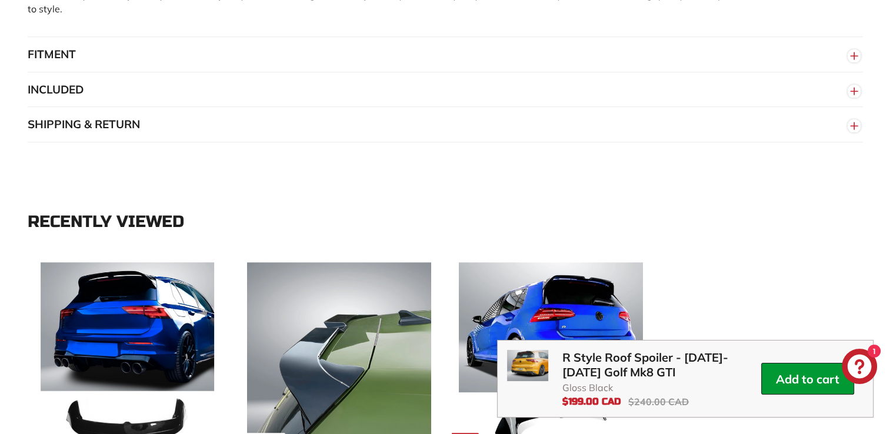
scroll to position [901, 0]
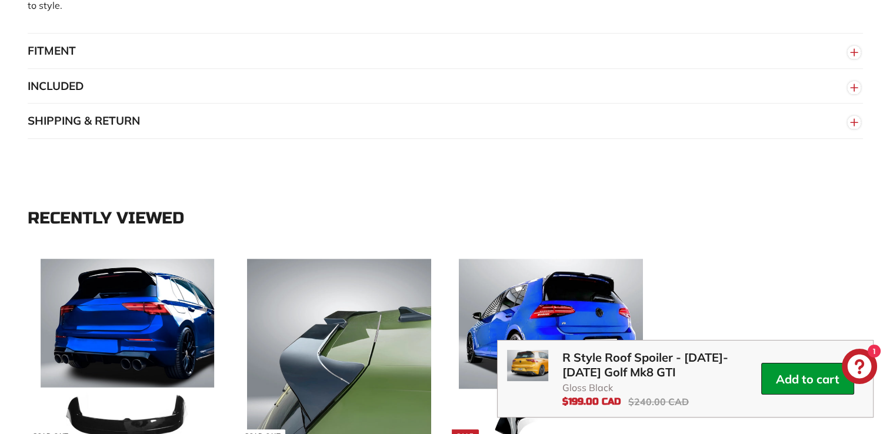
click at [802, 219] on div "**********" at bounding box center [445, 399] width 890 height 451
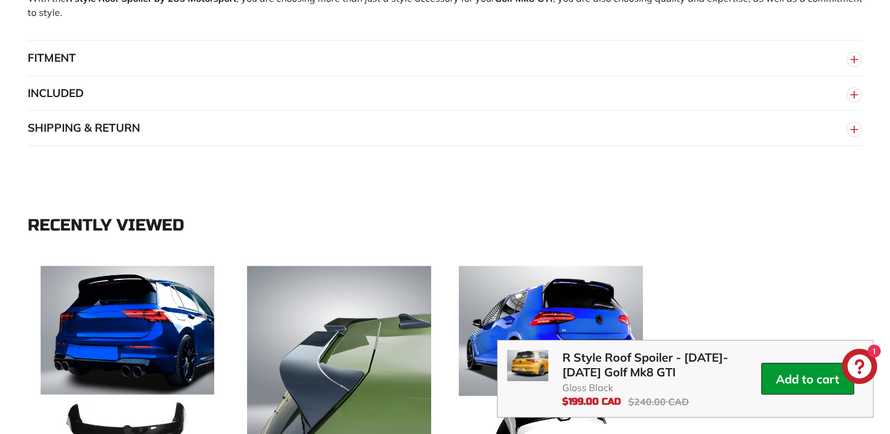
scroll to position [894, 0]
click at [439, 112] on button "SHIPPING & RETURN" at bounding box center [445, 128] width 835 height 35
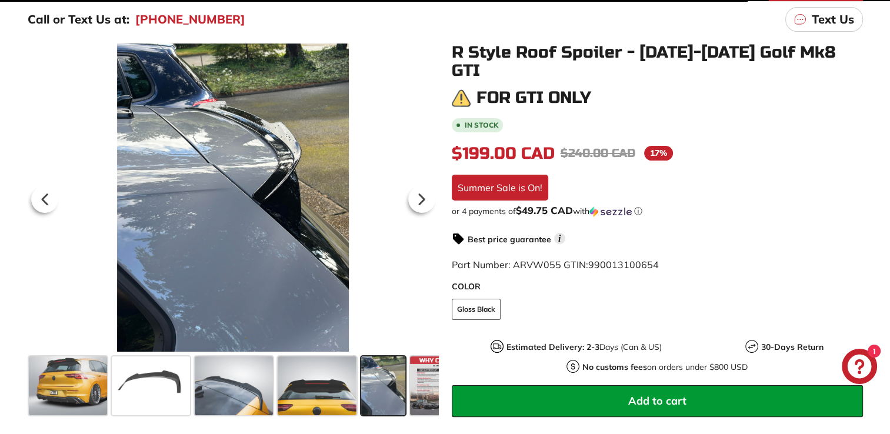
scroll to position [158, 0]
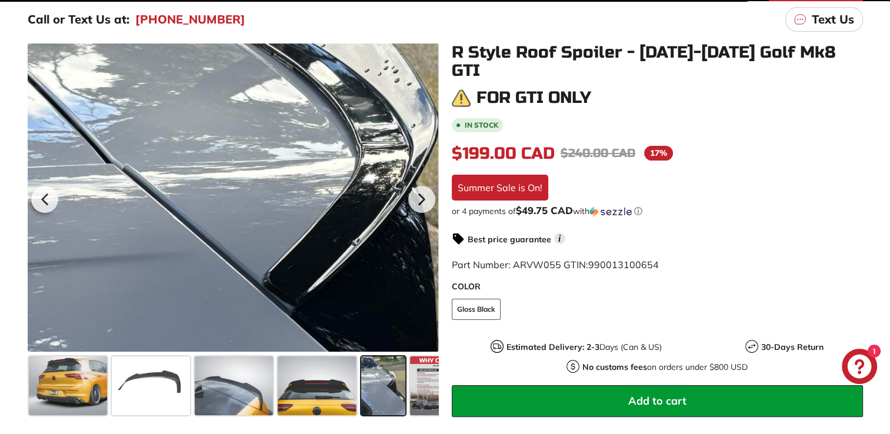
click at [270, 162] on div at bounding box center [232, 198] width 411 height 308
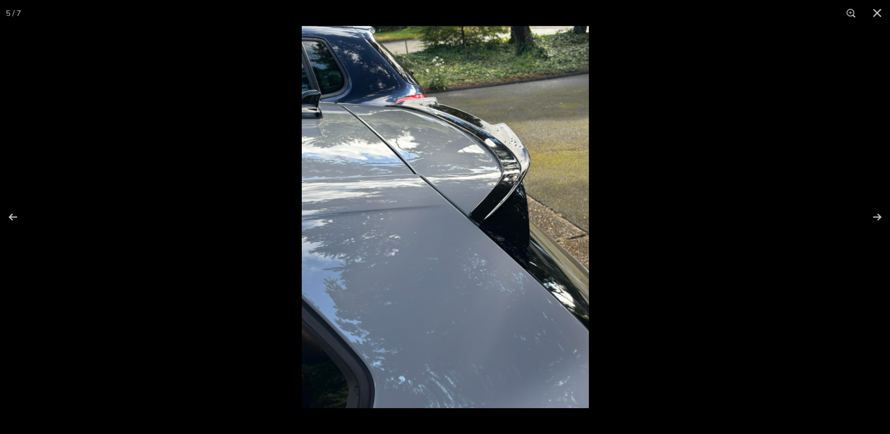
click at [486, 139] on img at bounding box center [445, 217] width 287 height 382
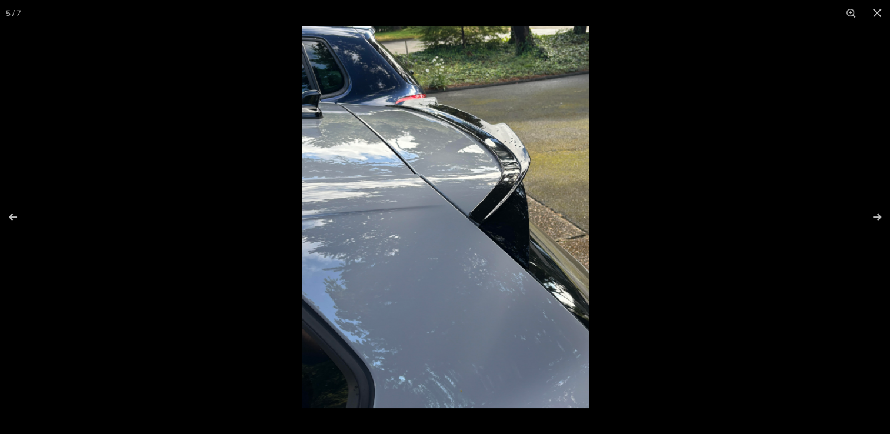
click at [405, 103] on img at bounding box center [445, 217] width 287 height 382
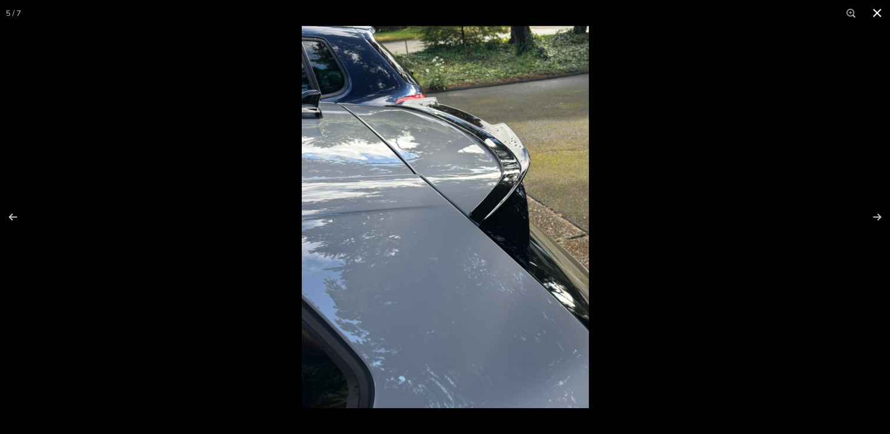
click at [875, 18] on button at bounding box center [877, 13] width 26 height 26
